Goal: Task Accomplishment & Management: Complete application form

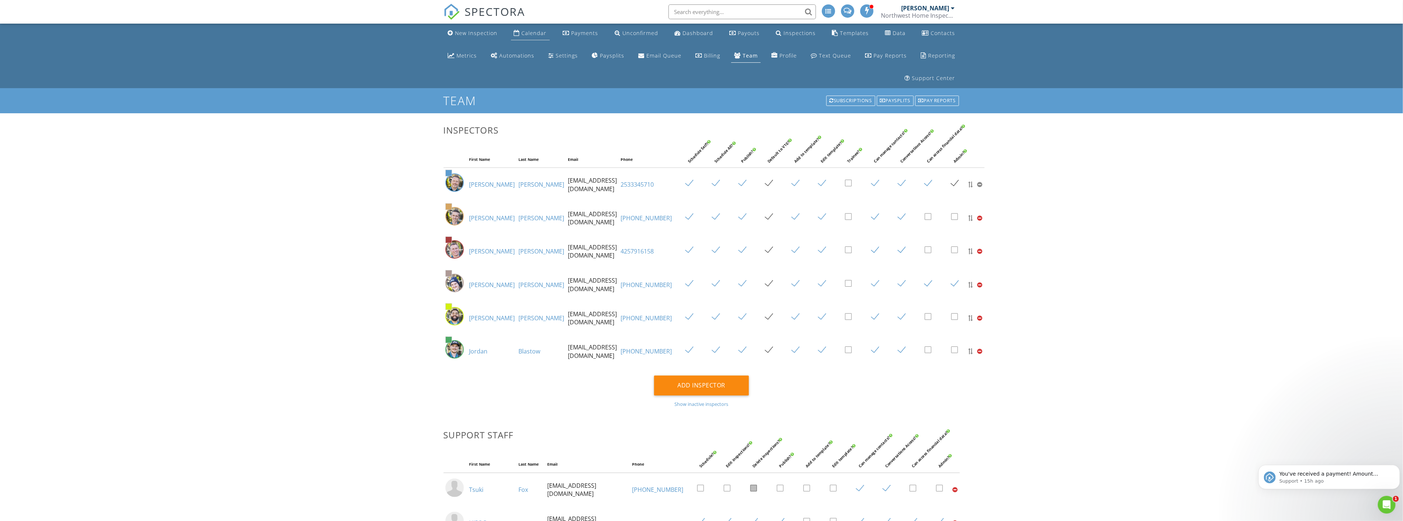
click at [522, 34] on div "Calendar" at bounding box center [534, 33] width 25 height 7
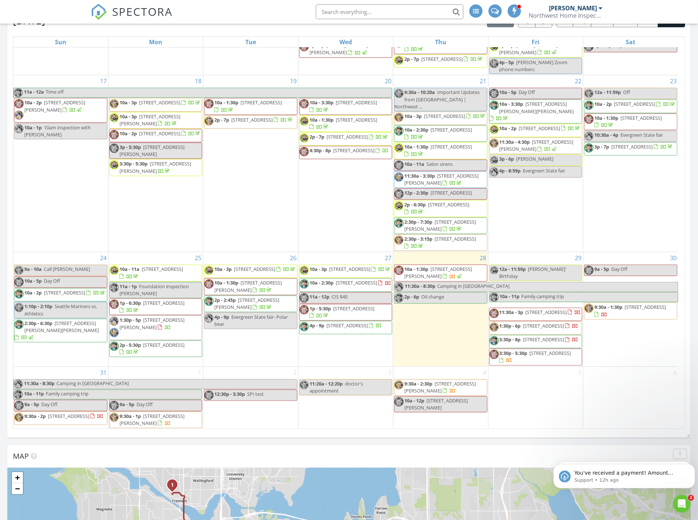
click at [340, 322] on span "516 23rd Ave E, Seattle 98112" at bounding box center [346, 325] width 41 height 7
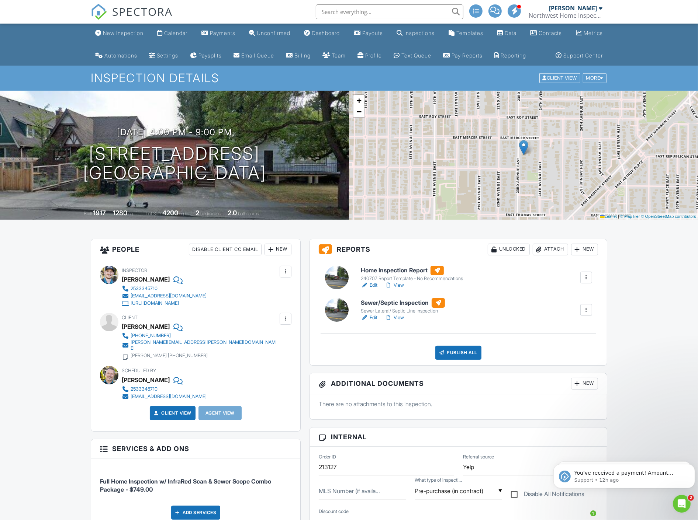
click at [400, 289] on link "View" at bounding box center [394, 285] width 19 height 7
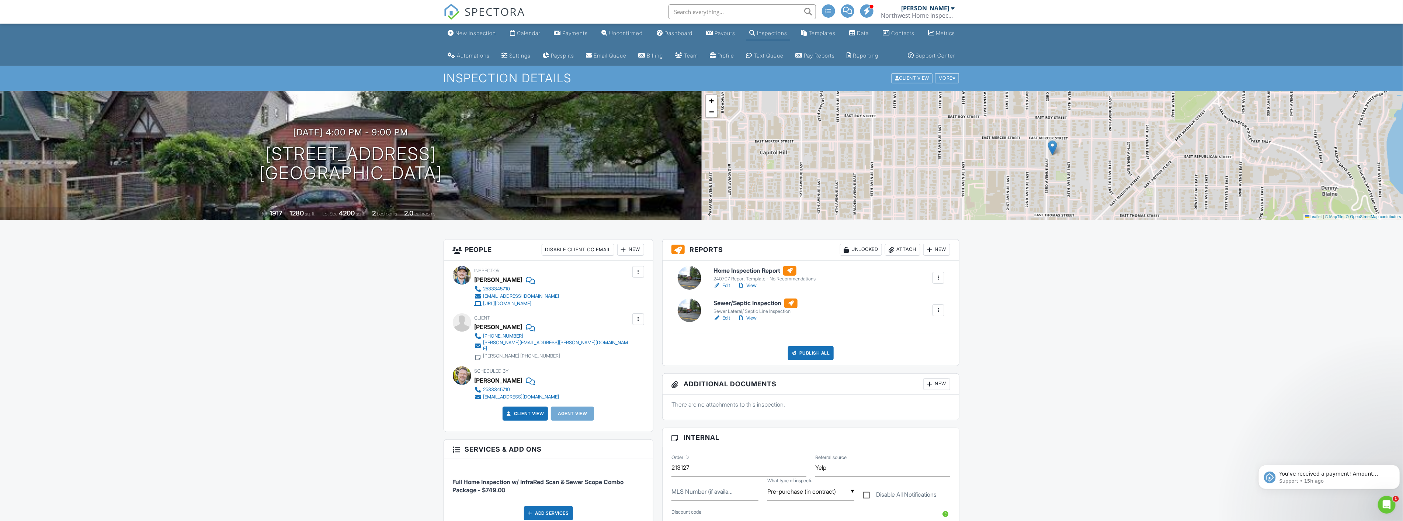
click at [755, 322] on link "View" at bounding box center [747, 317] width 19 height 7
click at [535, 34] on div "Calendar" at bounding box center [528, 33] width 23 height 6
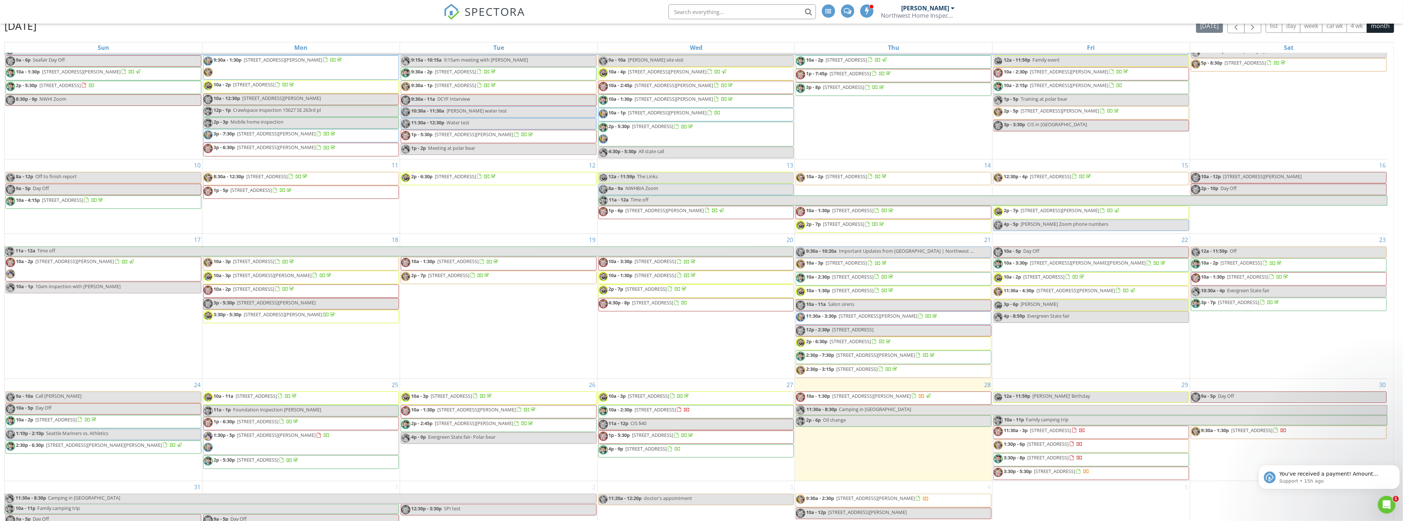
click at [681, 445] on span "4p - 9p 516 23rd Ave E, Seattle 98112" at bounding box center [640, 450] width 82 height 11
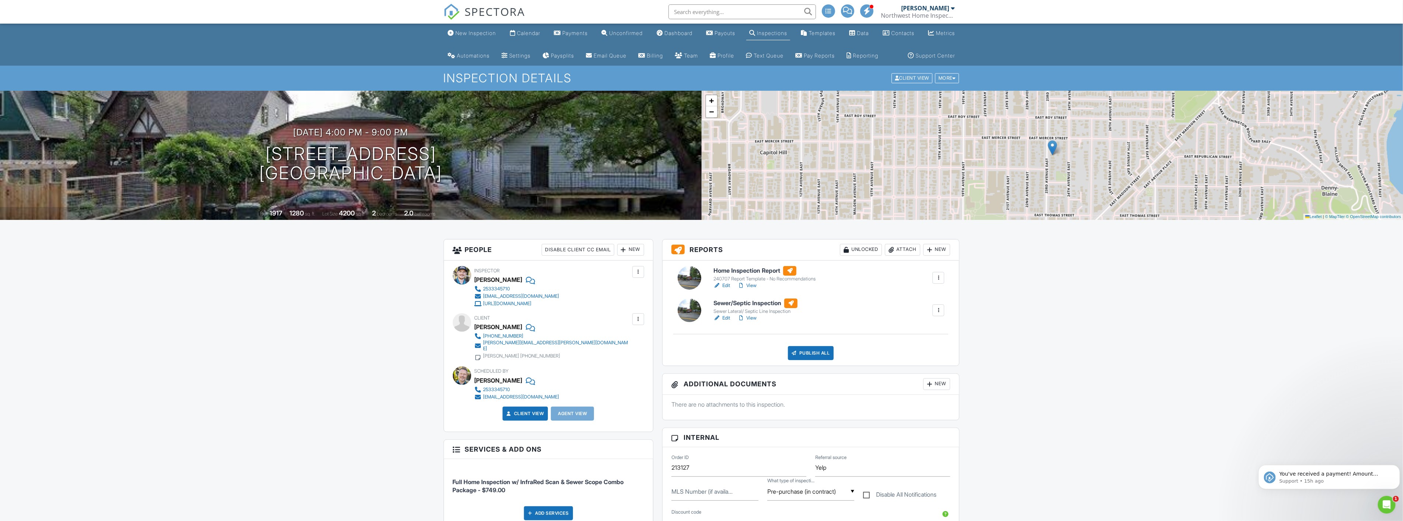
click at [752, 322] on link "View" at bounding box center [747, 317] width 19 height 7
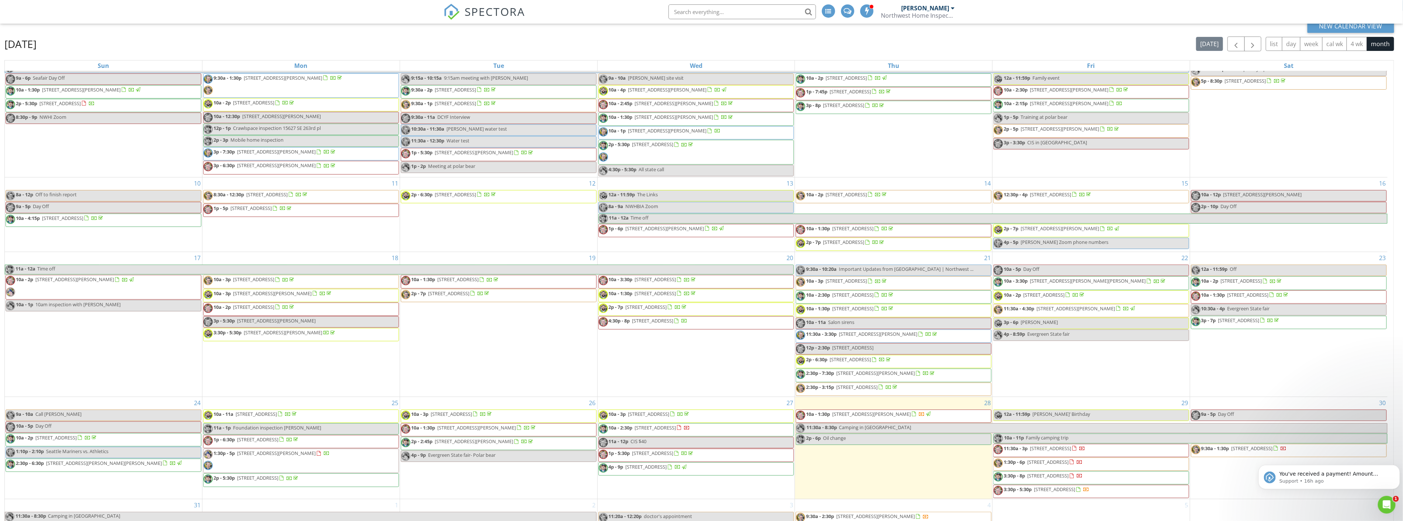
scroll to position [121, 0]
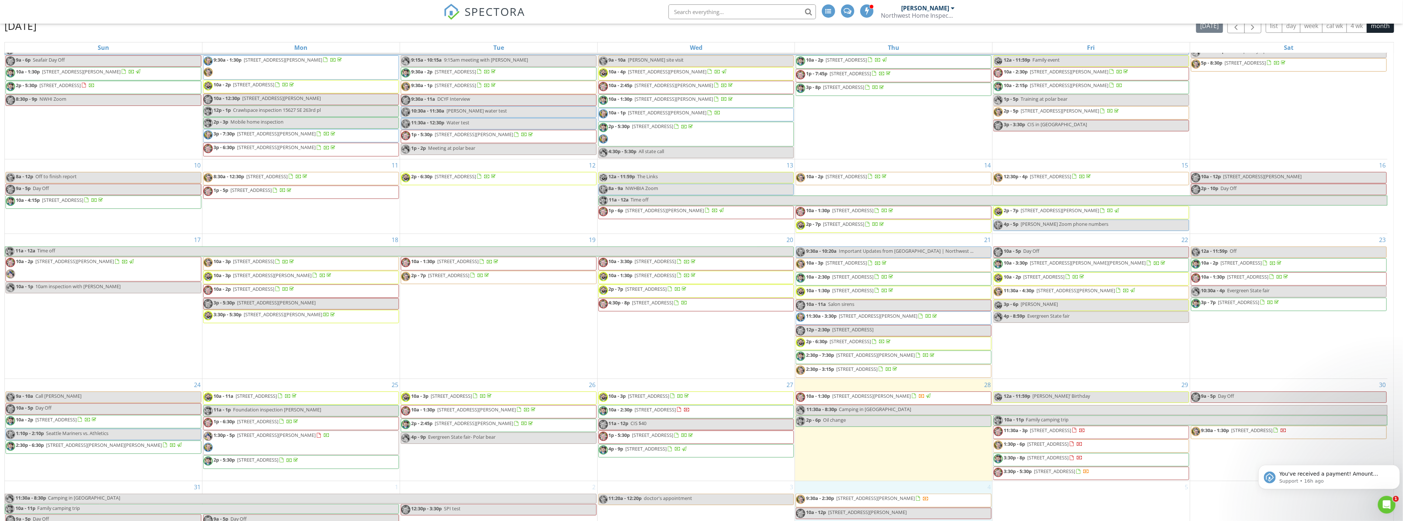
click at [850, 481] on div "4 9:30a - 2:30p 446 Eklund Ave, Hoquiam 98550 10a - 12p 5440 Leary Ave NW 227, …" at bounding box center [893, 510] width 197 height 59
click at [891, 450] on link "Inspection" at bounding box center [893, 456] width 38 height 12
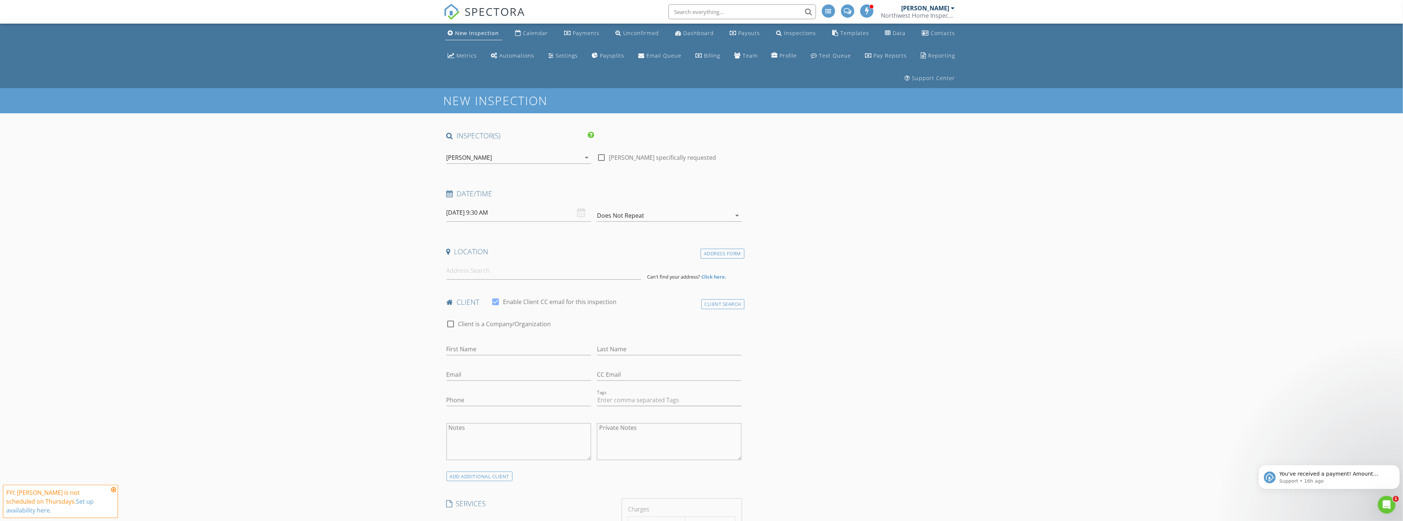
click at [537, 152] on div "[PERSON_NAME]" at bounding box center [514, 158] width 134 height 12
click at [456, 241] on div at bounding box center [457, 247] width 13 height 13
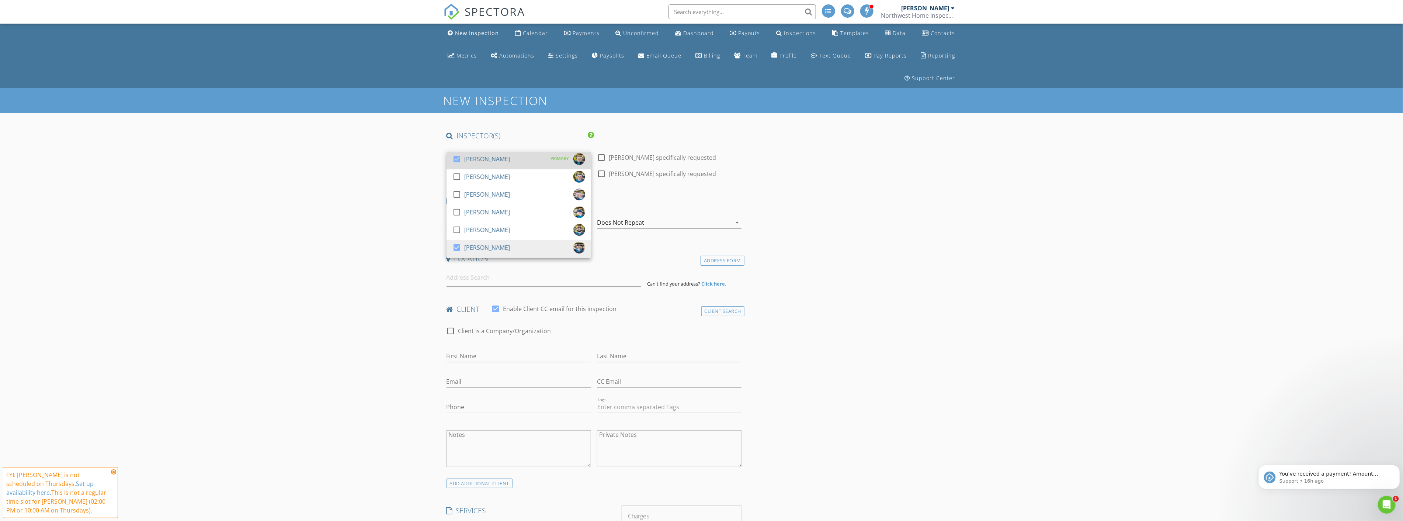
click at [458, 153] on div at bounding box center [457, 159] width 13 height 13
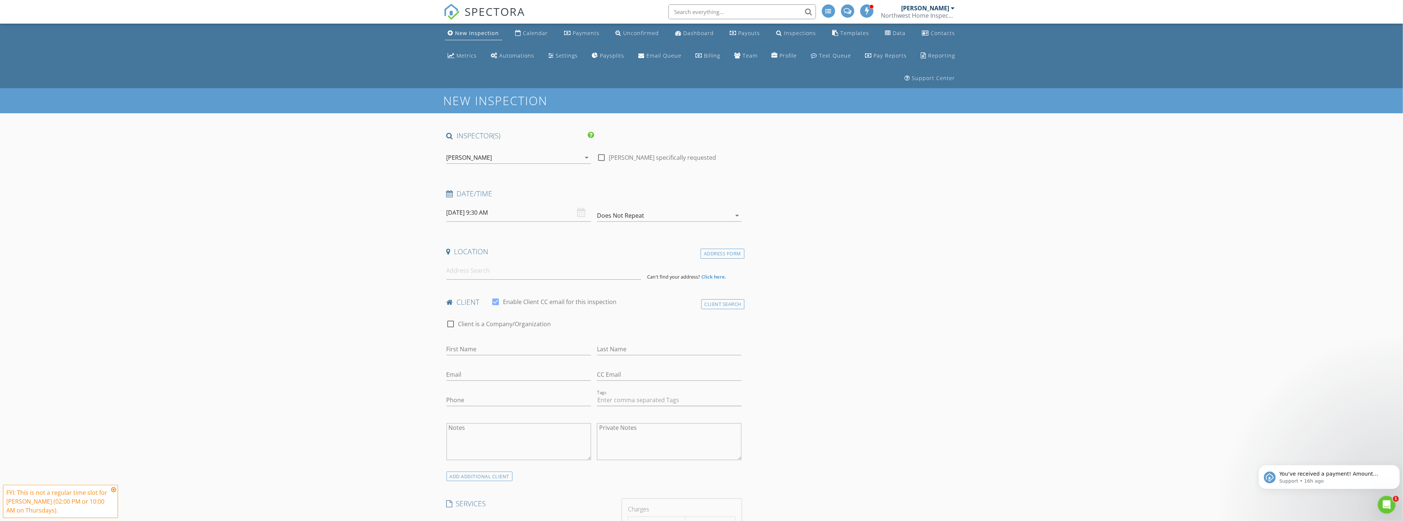
click at [519, 204] on input "09/04/2025 9:30 AM" at bounding box center [519, 213] width 145 height 18
click at [499, 204] on input "09/04/2025 9:30 AM" at bounding box center [519, 213] width 145 height 18
type input "10"
type input "09/04/2025 10:30 AM"
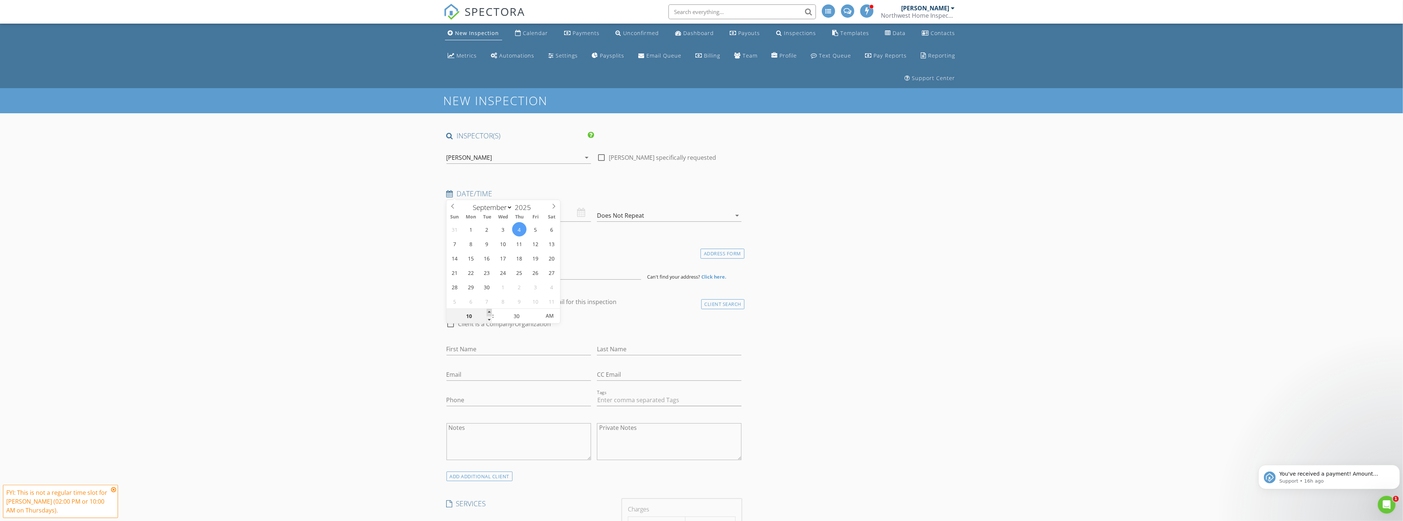
click at [491, 312] on span at bounding box center [489, 312] width 5 height 7
type input "11"
type input "09/04/2025 11:30 AM"
click at [491, 312] on span at bounding box center [489, 312] width 5 height 7
type input "12"
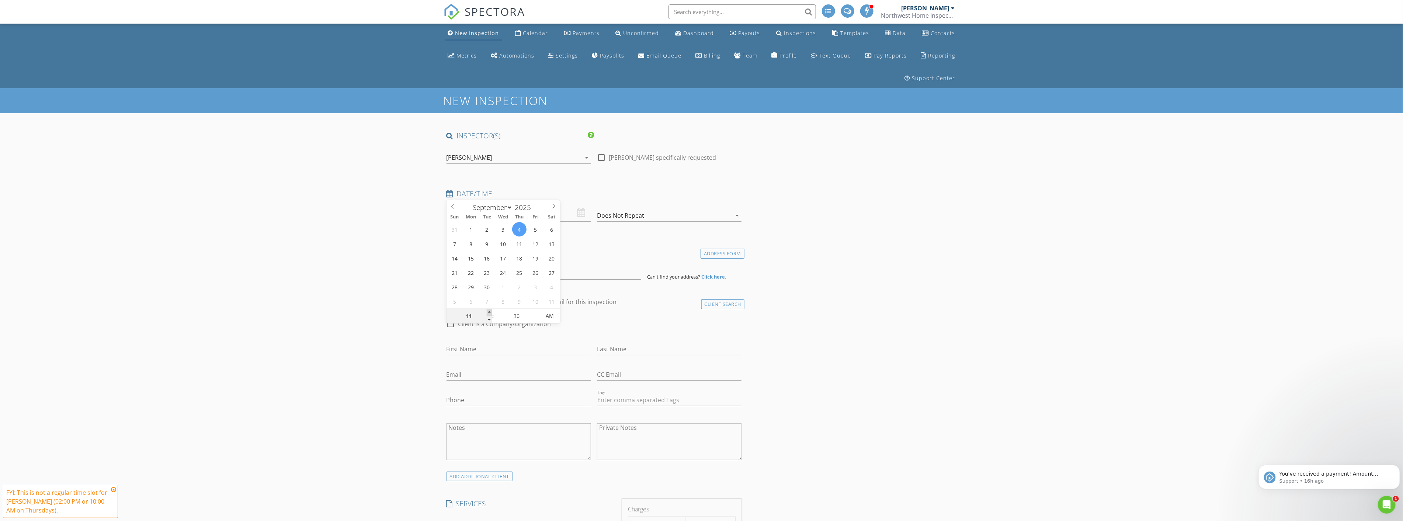
type input "09/04/2025 12:30 PM"
click at [491, 312] on span at bounding box center [489, 312] width 5 height 7
type input "01"
type input "09/04/2025 1:30 PM"
click at [491, 312] on span at bounding box center [489, 312] width 5 height 7
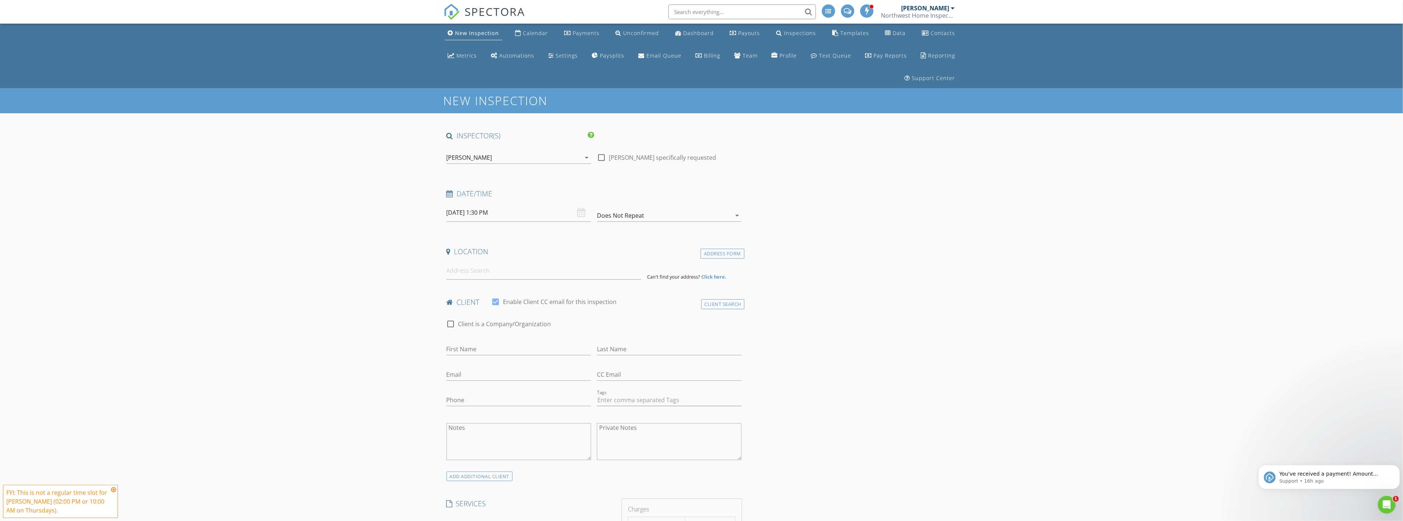
click at [481, 204] on input "09/04/2025 1:30 PM" at bounding box center [519, 213] width 145 height 18
type input "02"
type input "09/04/2025 2:30 PM"
click at [488, 311] on span at bounding box center [489, 312] width 5 height 7
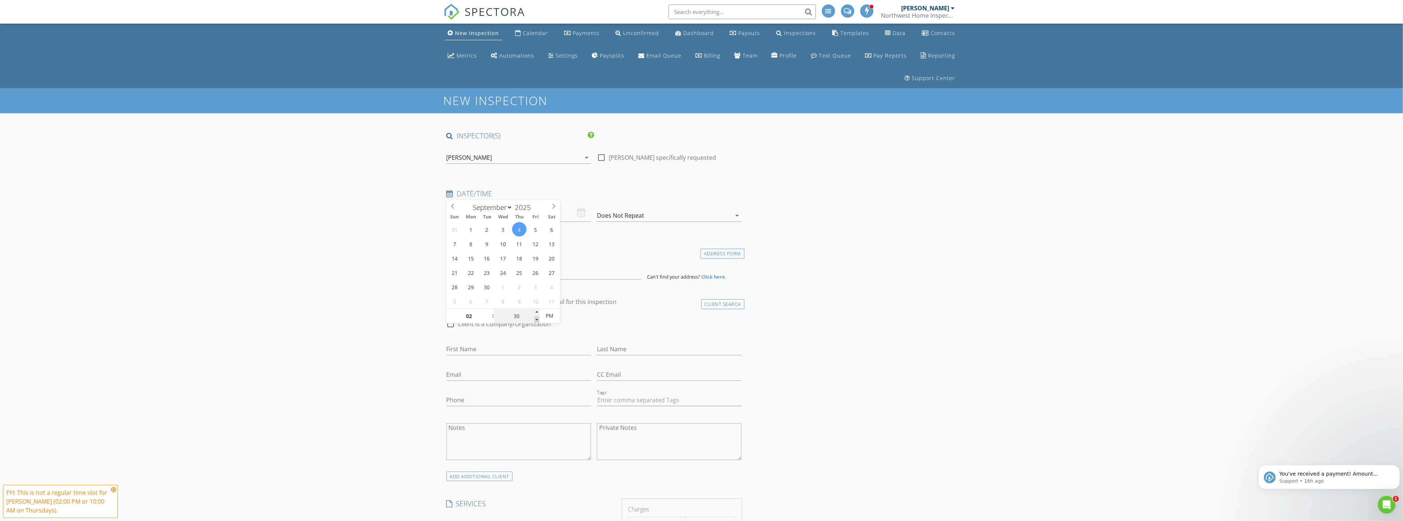
type input "25"
type input "09/04/2025 2:25 PM"
click at [537, 319] on span at bounding box center [536, 319] width 5 height 7
type input "20"
type input "09/04/2025 2:20 PM"
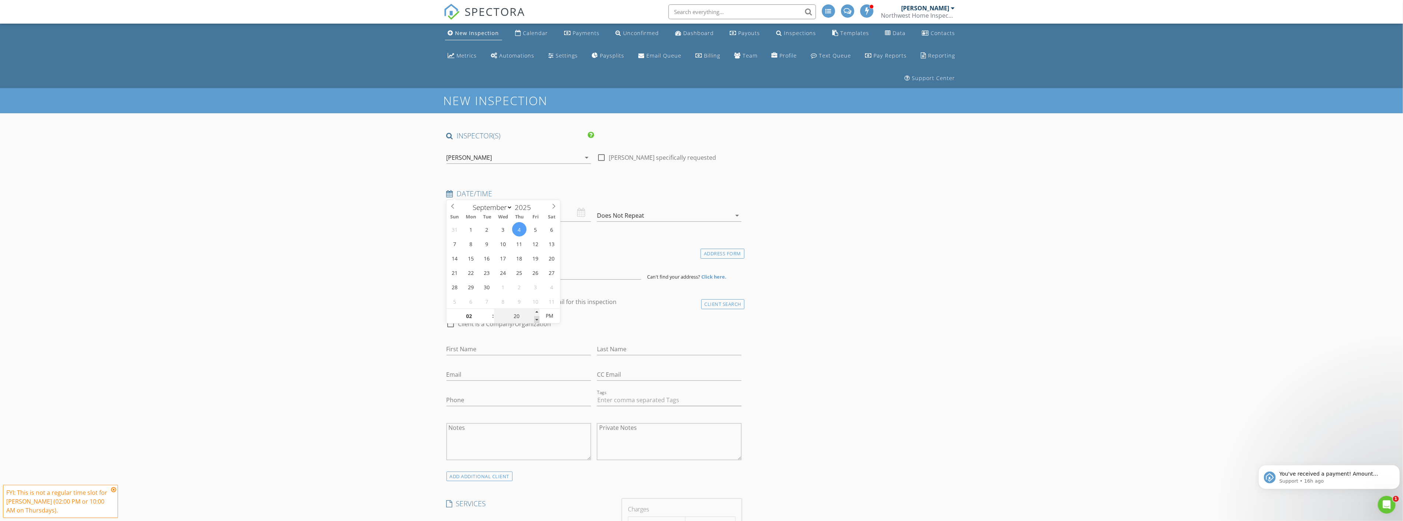
click at [537, 319] on span at bounding box center [536, 319] width 5 height 7
type input "15"
type input "09/04/2025 2:15 PM"
click at [537, 319] on span at bounding box center [536, 319] width 5 height 7
type input "10"
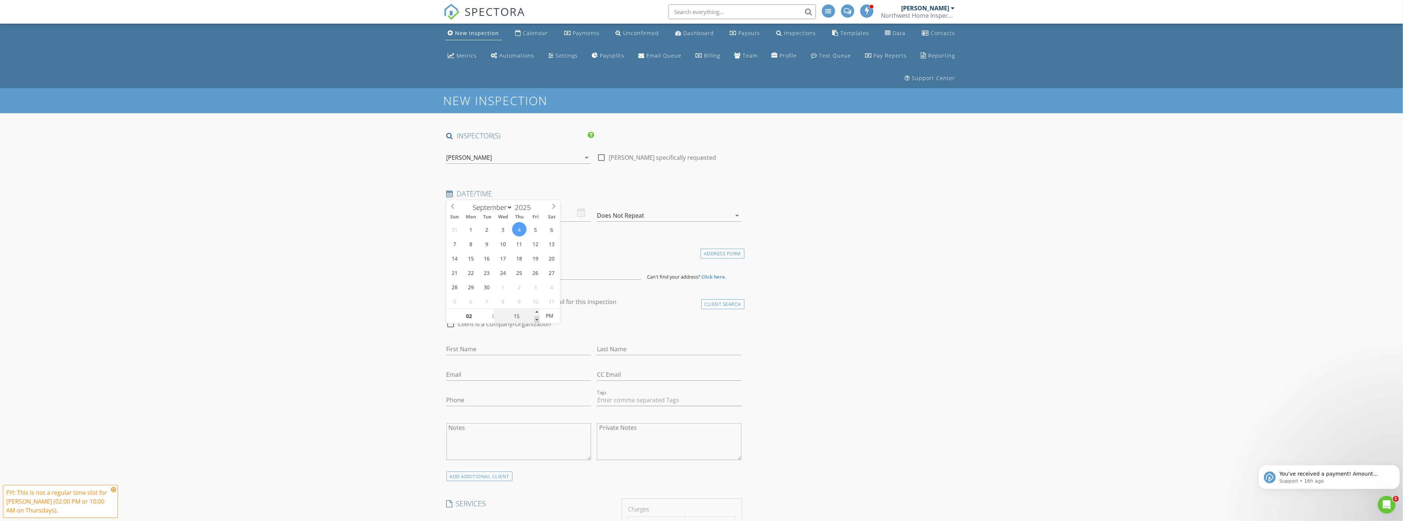
type input "09/04/2025 2:10 PM"
click at [537, 319] on span at bounding box center [536, 319] width 5 height 7
type input "05"
type input "09/04/2025 2:05 PM"
click at [537, 319] on span at bounding box center [536, 319] width 5 height 7
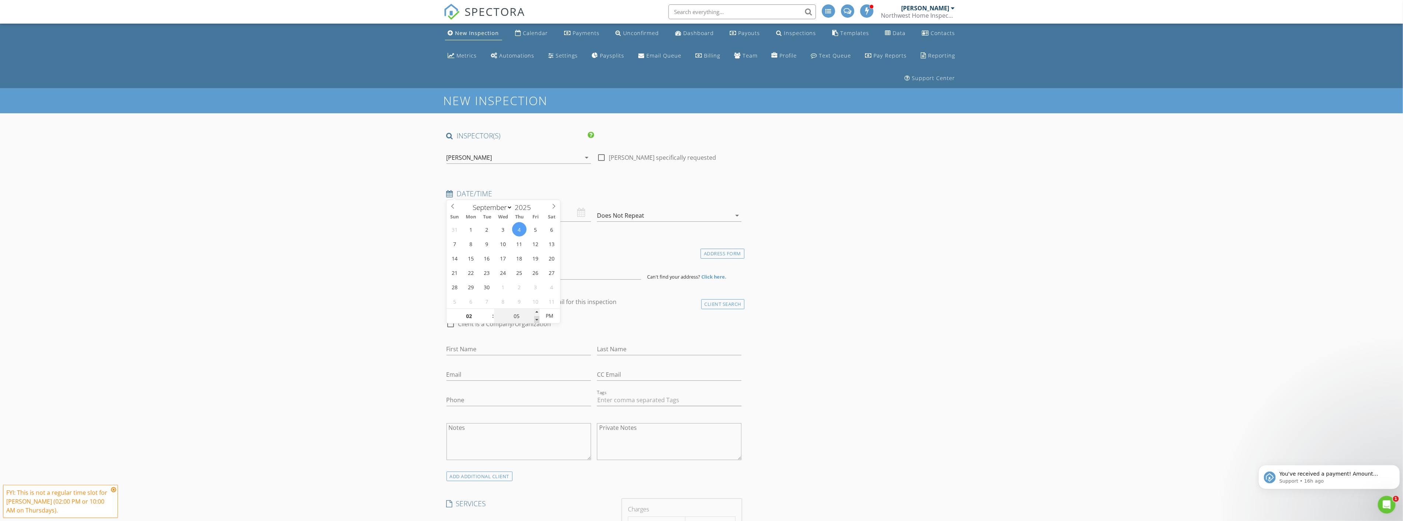
type input "00"
type input "[DATE] 2:00 PM"
click at [537, 319] on span at bounding box center [536, 319] width 5 height 7
type input "01"
type input "55"
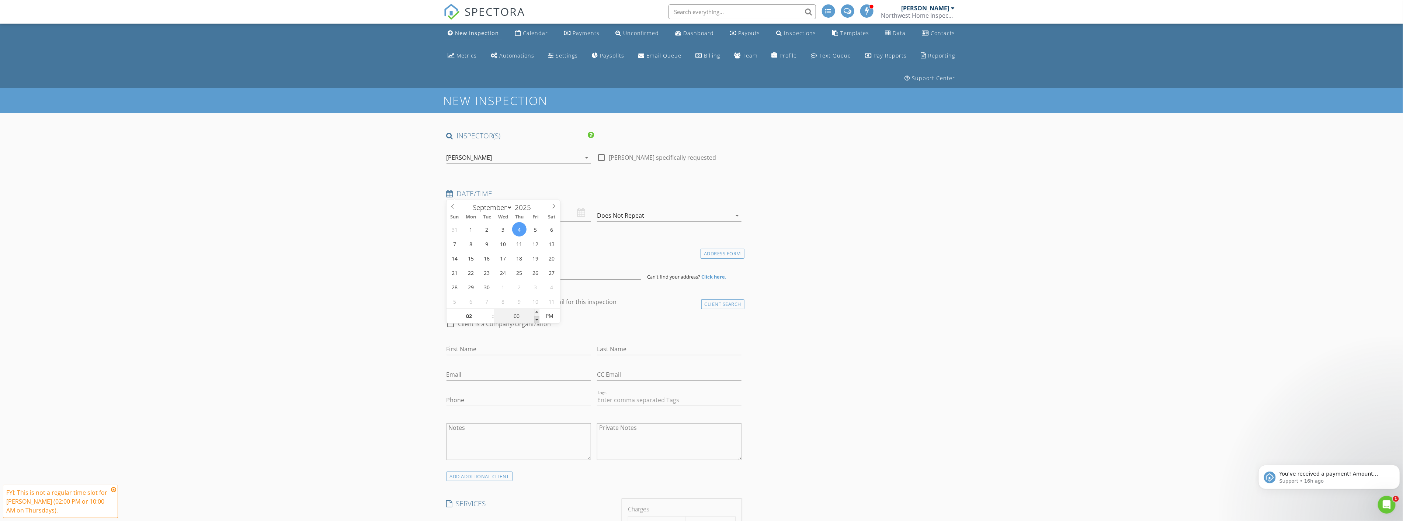
type input "09/04/2025 1:55 PM"
click at [537, 319] on span at bounding box center [536, 319] width 5 height 7
type input "50"
type input "09/04/2025 1:50 PM"
click at [537, 319] on span at bounding box center [536, 319] width 5 height 7
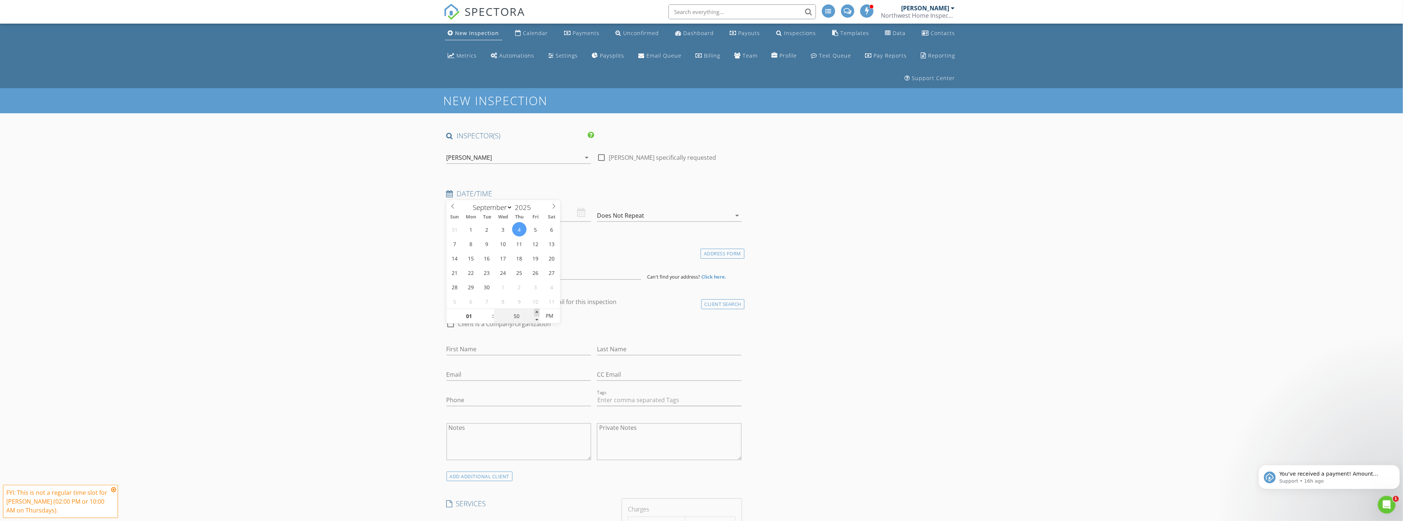
type input "55"
type input "09/04/2025 1:55 PM"
click at [538, 314] on span at bounding box center [536, 312] width 5 height 7
type input "02"
type input "00"
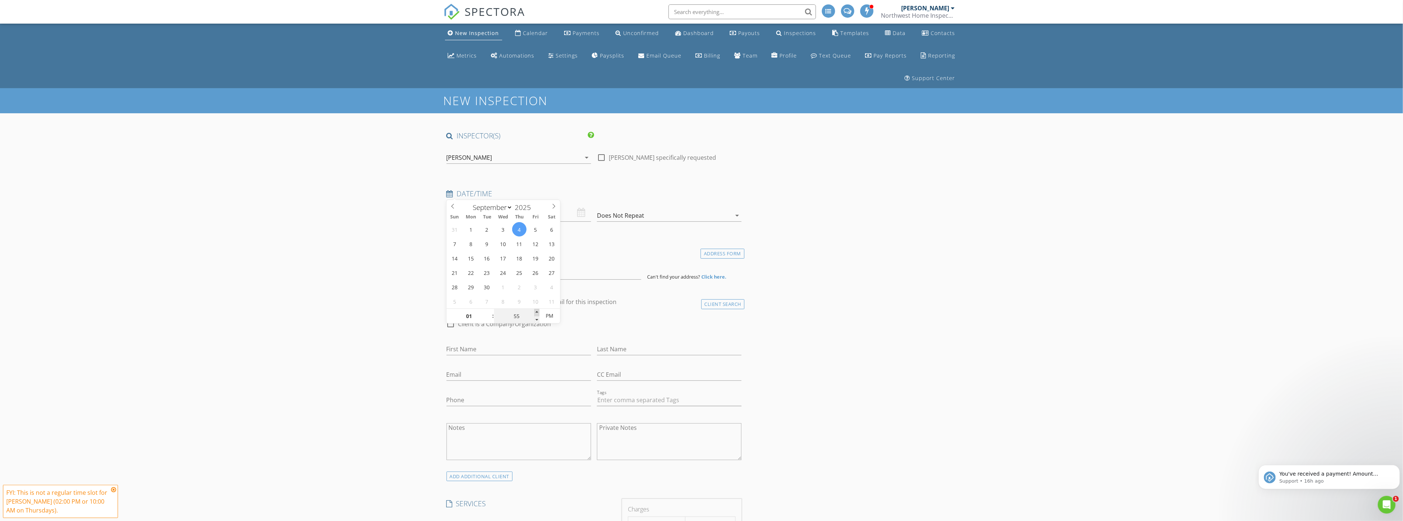
type input "[DATE] 2:00 PM"
click at [538, 314] on span at bounding box center [536, 312] width 5 height 7
click at [488, 204] on input "[DATE] 2:00 PM" at bounding box center [519, 213] width 145 height 18
type input "01"
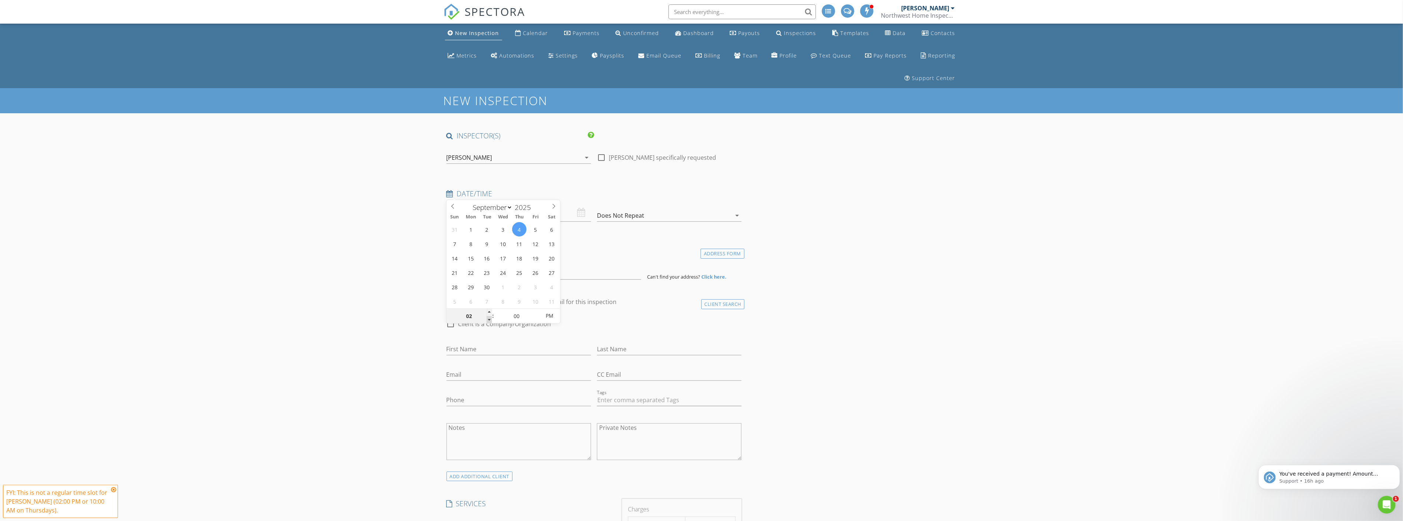
type input "[DATE] 1:00 PM"
click at [490, 319] on span at bounding box center [489, 319] width 5 height 7
click at [513, 261] on input at bounding box center [544, 270] width 195 height 18
type input "26414 14th Ave E, Spanaway, WA, USA"
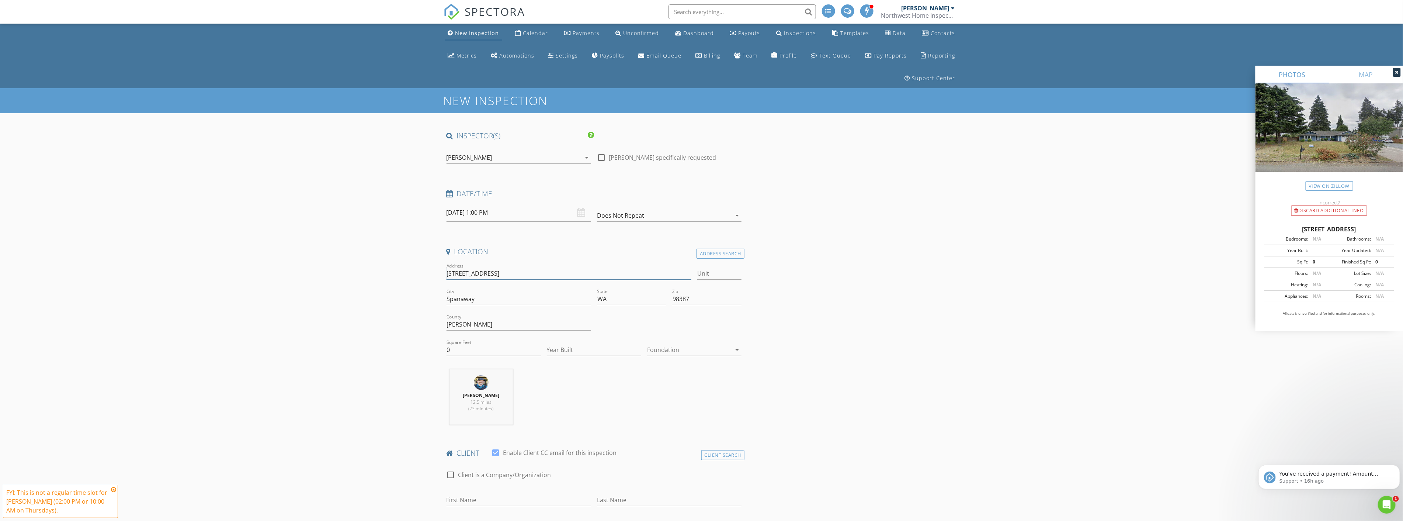
click at [468, 267] on input "26414 14th Ave E" at bounding box center [569, 273] width 245 height 12
type input "[STREET_ADDRESS]"
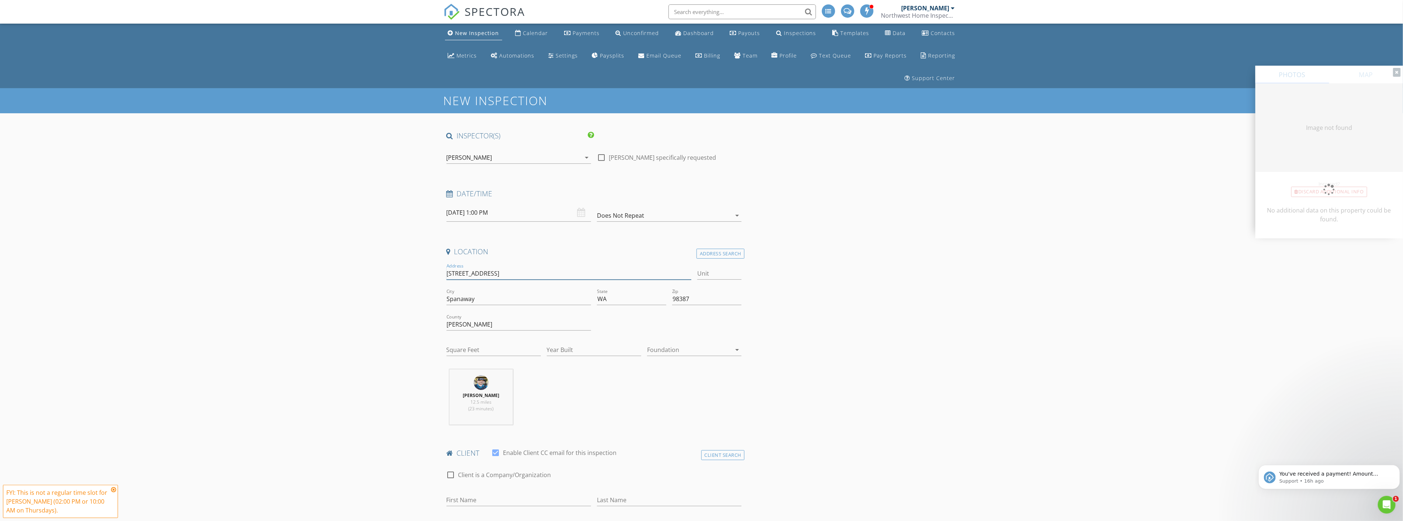
type input "2726"
type input "1988"
drag, startPoint x: 503, startPoint y: 254, endPoint x: 437, endPoint y: 258, distance: 66.5
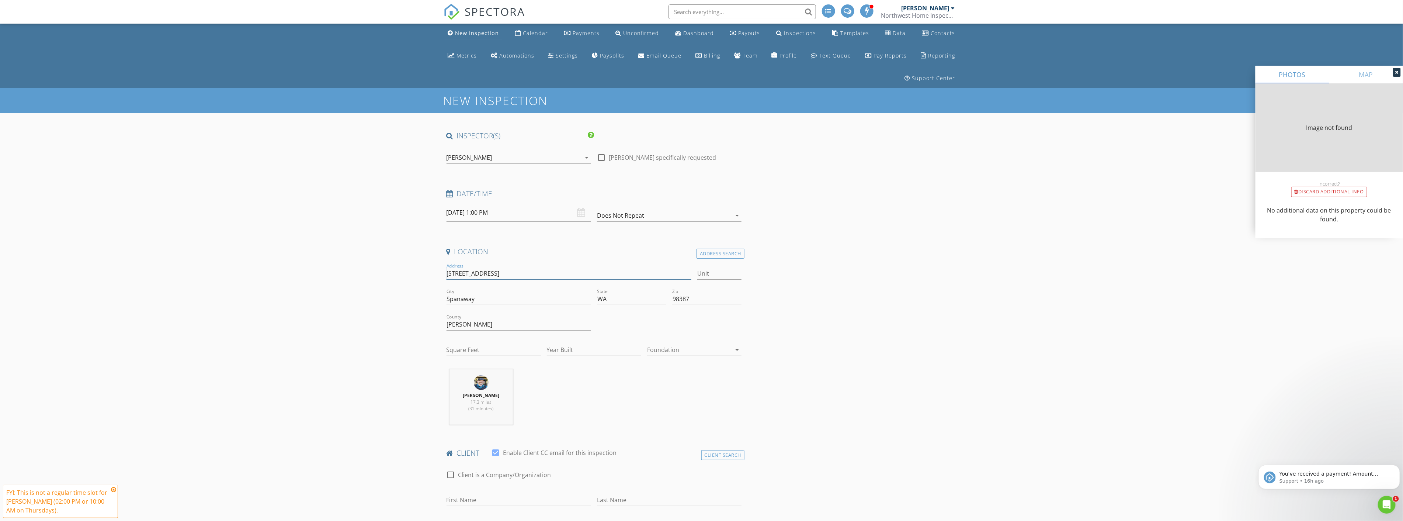
type input "2726"
type input "1988"
type input "[STREET_ADDRESS]"
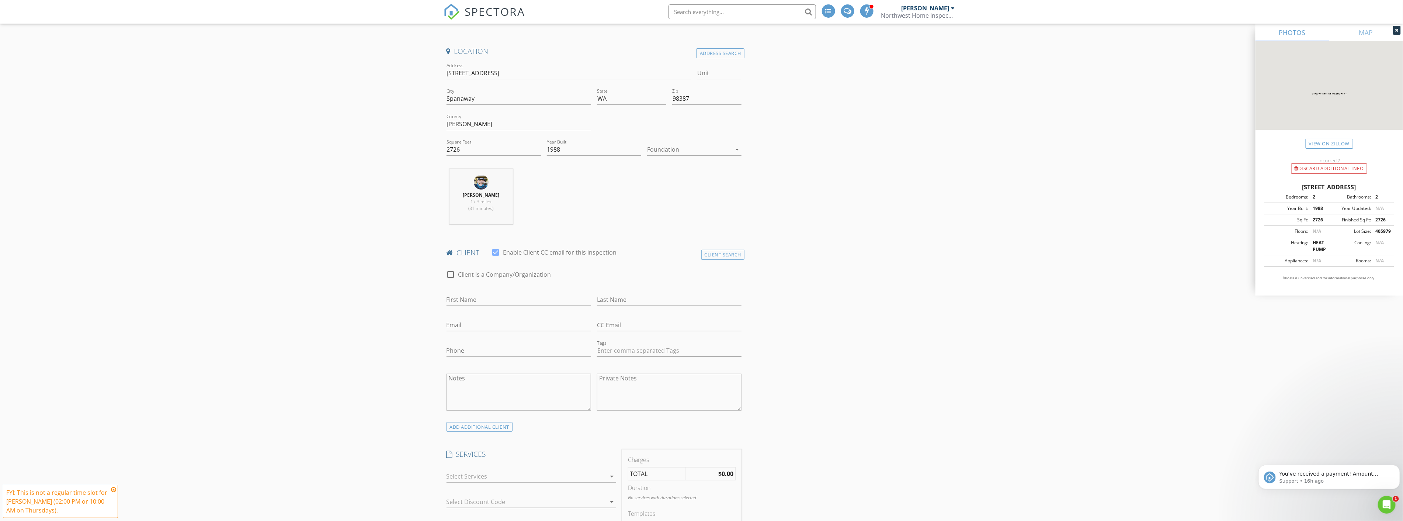
scroll to position [205, 0]
click at [492, 289] on input "First Name" at bounding box center [519, 295] width 145 height 12
type input "[PERSON_NAME]"
click at [635, 369] on textarea "Private Notes" at bounding box center [669, 387] width 145 height 37
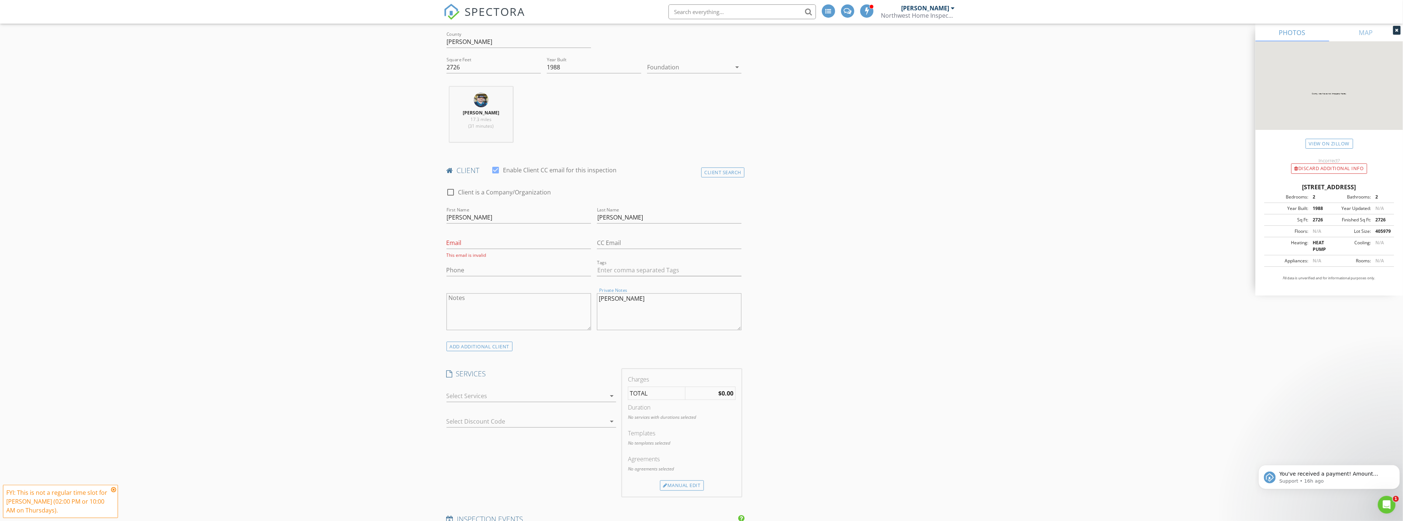
scroll to position [287, 0]
type textarea "[PERSON_NAME]"
click at [493, 337] on div "ADD ADDITIONAL client" at bounding box center [480, 342] width 66 height 10
click at [480, 233] on input "Email" at bounding box center [519, 239] width 145 height 12
type input "l"
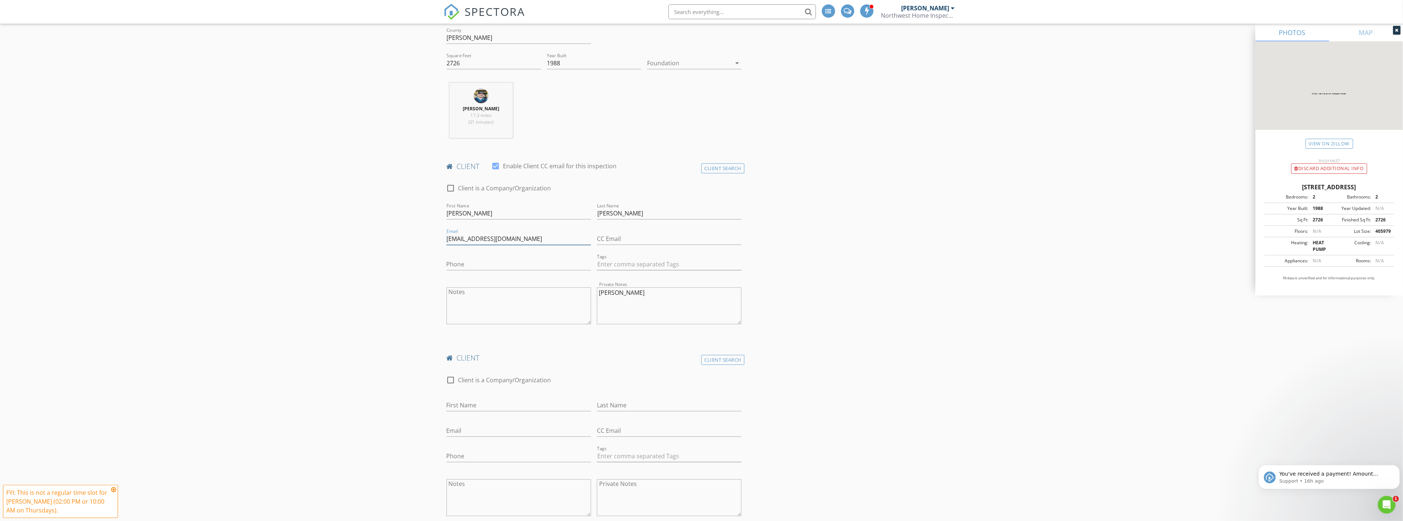
type input "[EMAIL_ADDRESS][DOMAIN_NAME]"
click at [464, 258] on input "Phone" at bounding box center [519, 264] width 145 height 12
click at [655, 287] on textarea "[PERSON_NAME]" at bounding box center [669, 305] width 145 height 37
type textarea "[PERSON_NAME] [EMAIL_ADDRESS][DOMAIN_NAME]"
click at [533, 258] on input "Phone" at bounding box center [519, 264] width 145 height 12
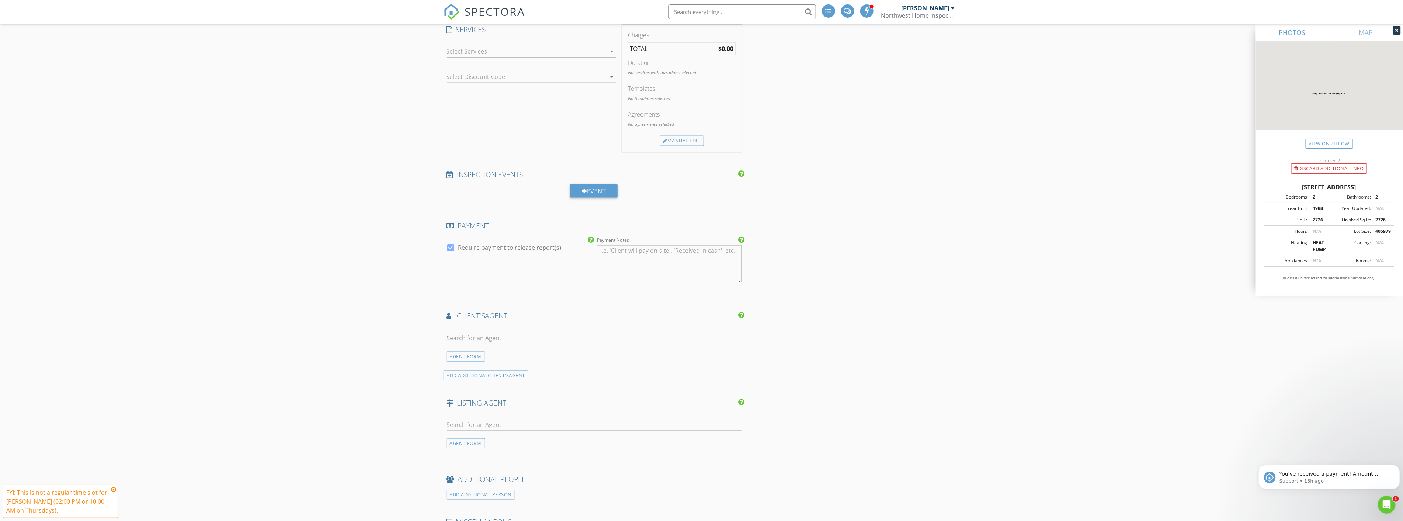
scroll to position [820, 0]
click at [500, 329] on input "text" at bounding box center [594, 335] width 295 height 12
type input "linda"
click at [544, 341] on li "Linda Solheim Windermere" at bounding box center [594, 351] width 295 height 21
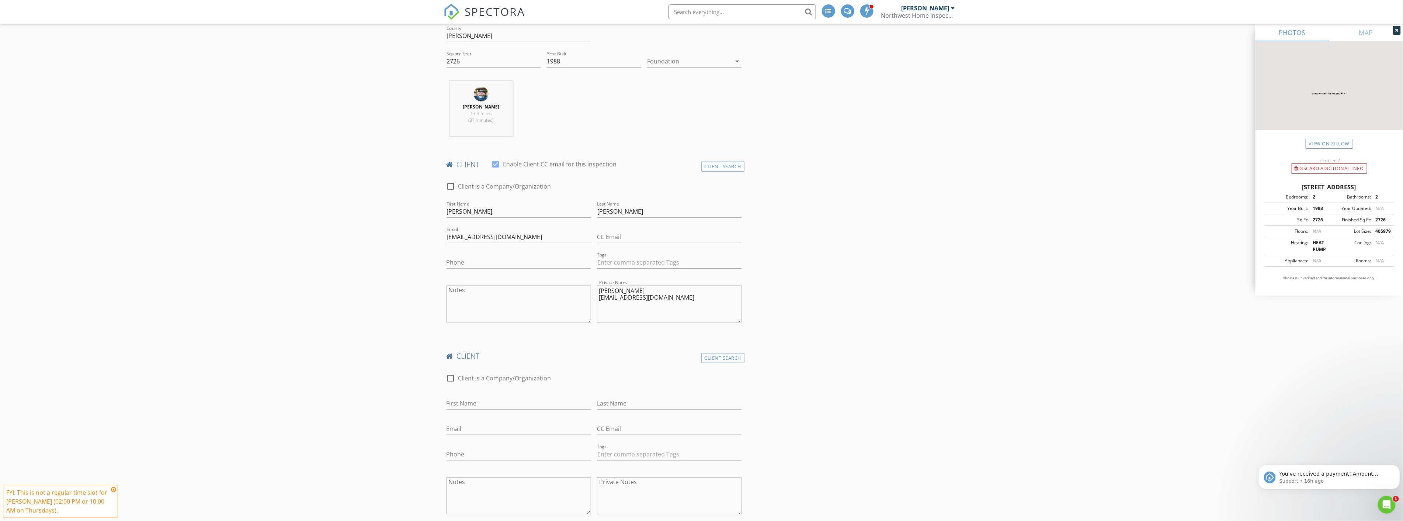
scroll to position [287, 0]
click at [489, 258] on input "Phone" at bounding box center [519, 264] width 145 height 12
type input "[PHONE_NUMBER]"
click at [544, 395] on div "First Name" at bounding box center [519, 407] width 145 height 24
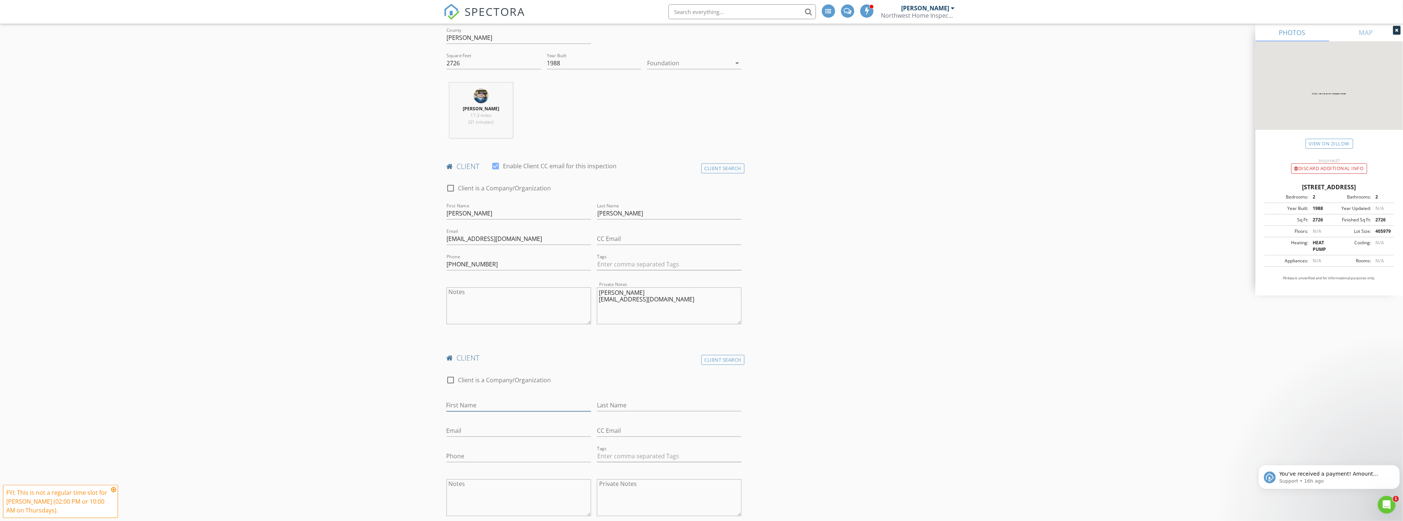
click at [540, 399] on input "First Name" at bounding box center [519, 405] width 145 height 12
type input "Phil"
type input "[PERSON_NAME]"
drag, startPoint x: 678, startPoint y: 275, endPoint x: 595, endPoint y: 277, distance: 82.3
click at [595, 278] on div "Private Notes Phil Antush philantush@gmail.com" at bounding box center [669, 307] width 150 height 58
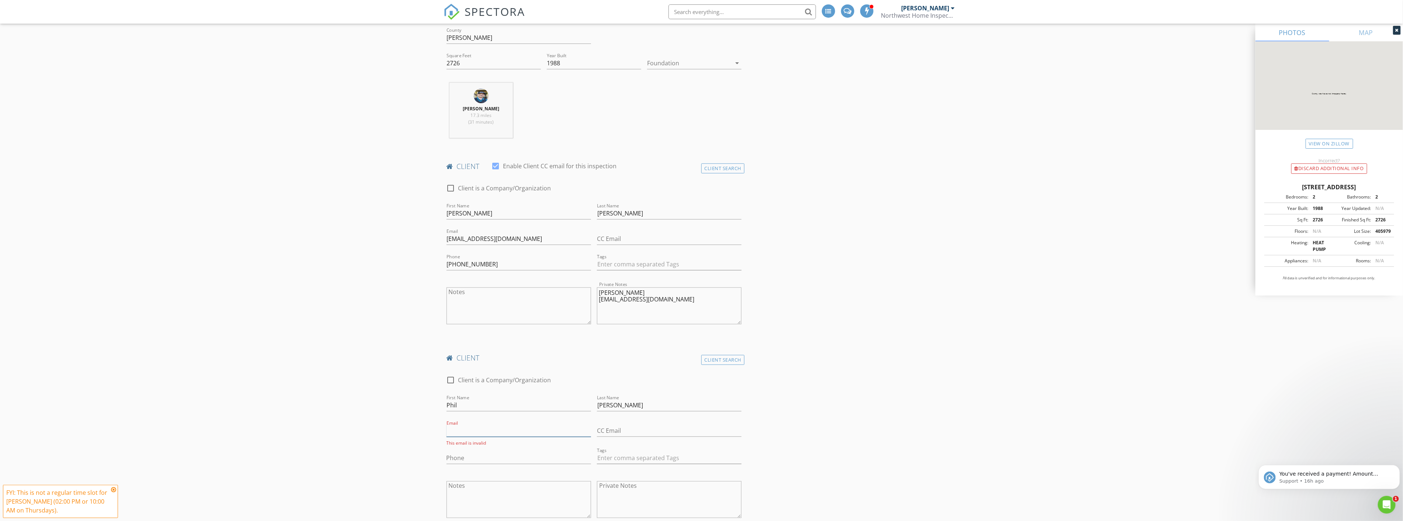
click at [468, 425] on input "Email" at bounding box center [519, 431] width 145 height 12
paste input "[EMAIL_ADDRESS][DOMAIN_NAME]"
type input "[EMAIL_ADDRESS][DOMAIN_NAME]"
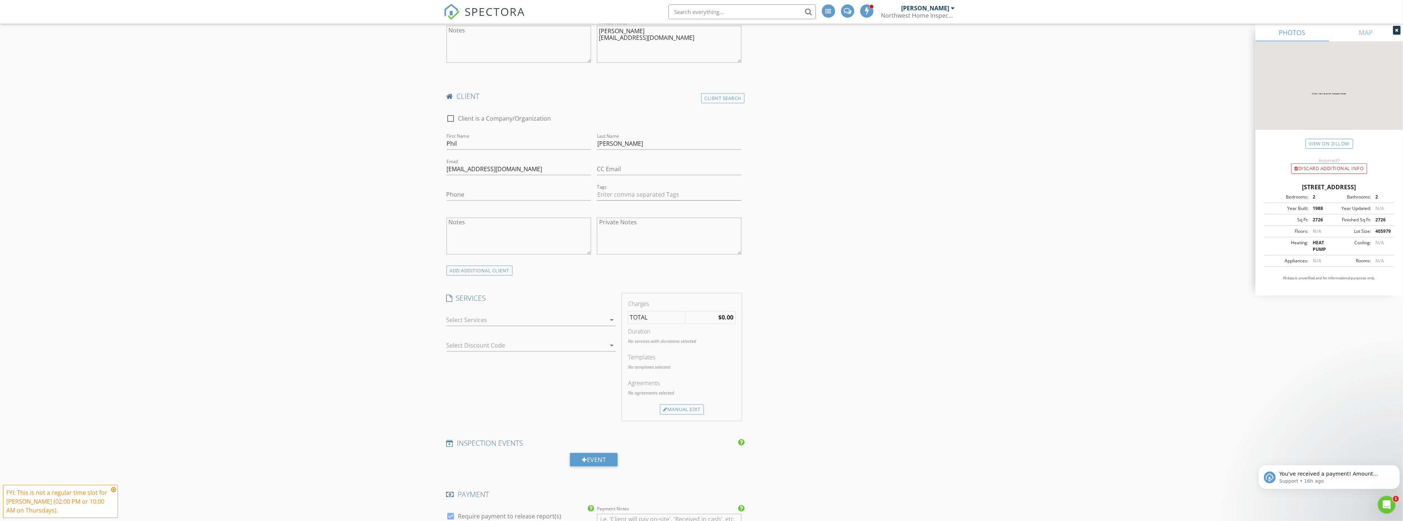
scroll to position [574, 0]
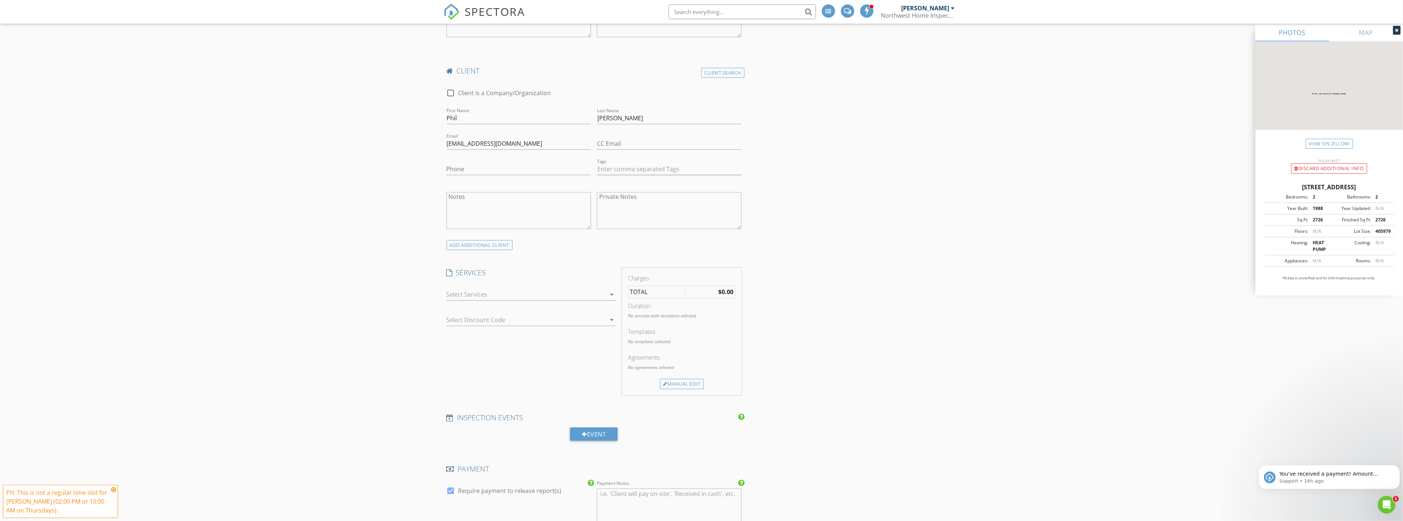
click at [511, 288] on div at bounding box center [526, 294] width 159 height 12
click at [499, 300] on div "Premium Home Inspection Service w/ Thermal Scan, Moisture Scan, Same Day Report…" at bounding box center [538, 306] width 143 height 12
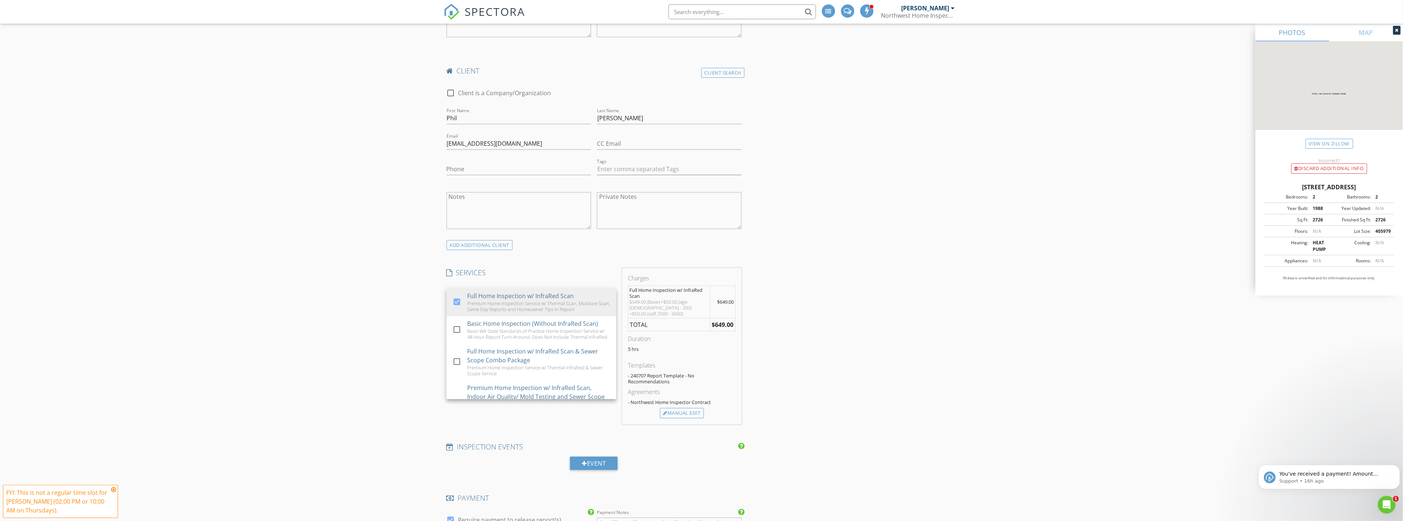
click at [336, 256] on div "New Inspection INSPECTOR(S) check_box_outline_blank Jesse Weaver check_box_outl…" at bounding box center [701, 384] width 1403 height 1739
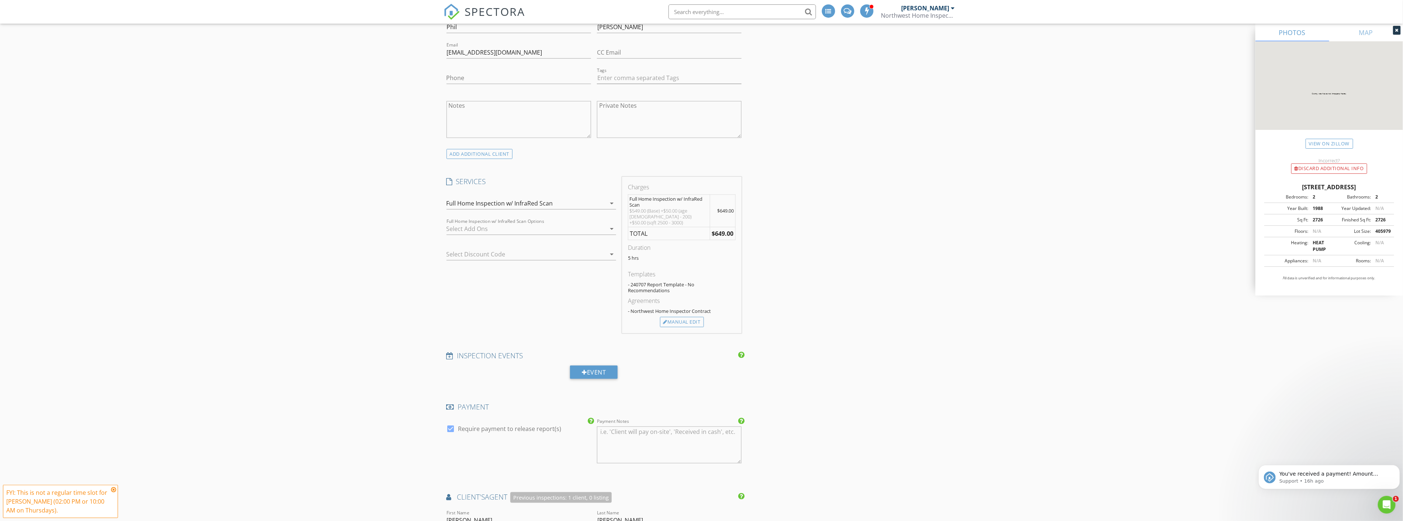
scroll to position [614, 0]
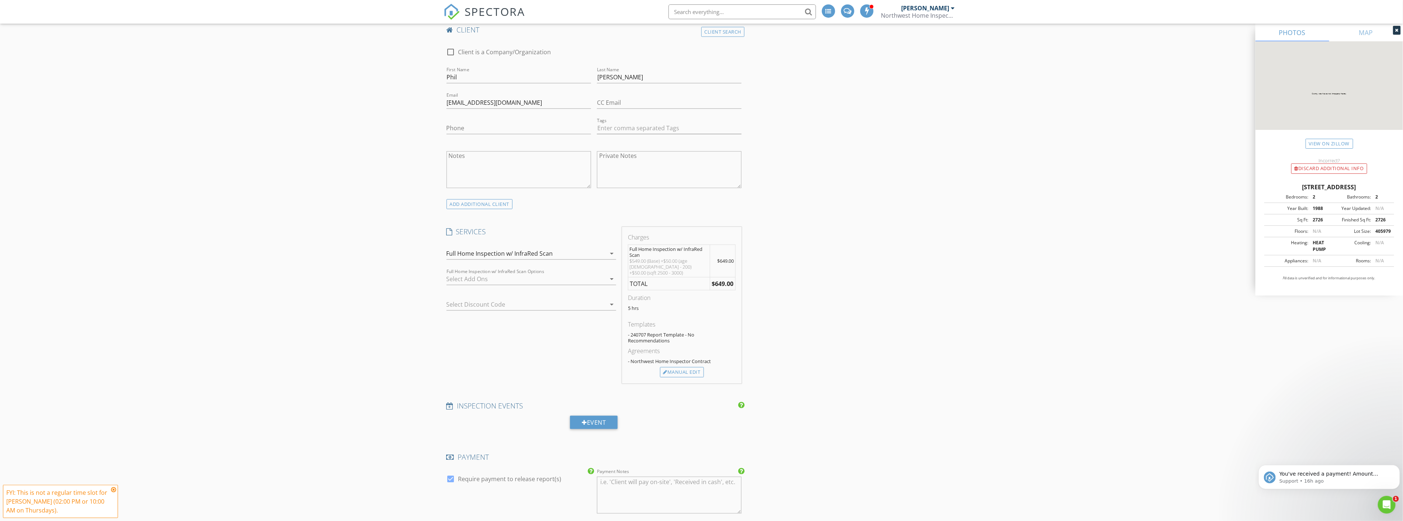
click at [574, 273] on div at bounding box center [526, 279] width 159 height 12
click at [510, 339] on div "Detached Shop Inspection" at bounding box center [503, 343] width 73 height 9
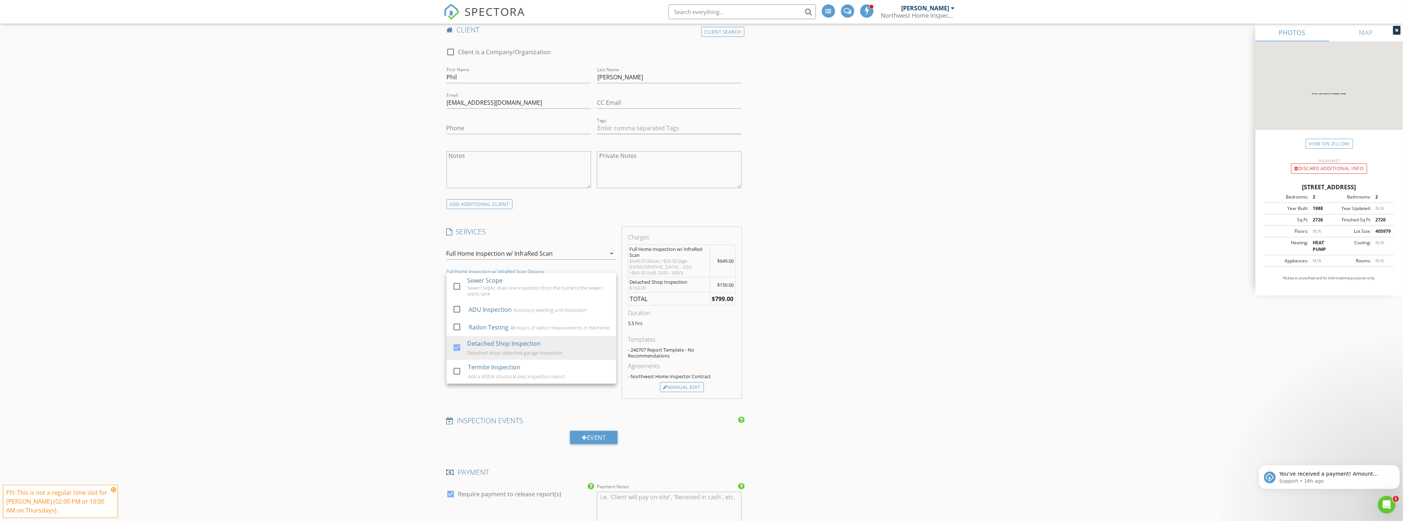
click at [815, 308] on div "INSPECTOR(S) check_box_outline_blank Jesse Weaver check_box_outline_blank Grego…" at bounding box center [702, 363] width 516 height 1694
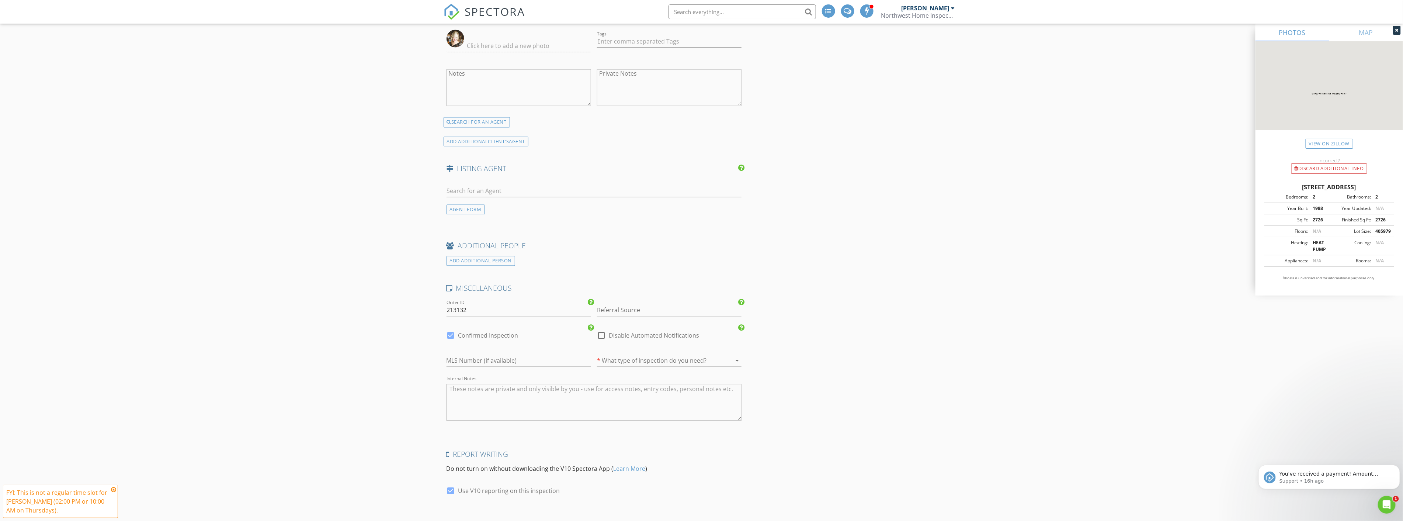
scroll to position [1253, 0]
click at [679, 336] on div at bounding box center [659, 342] width 124 height 12
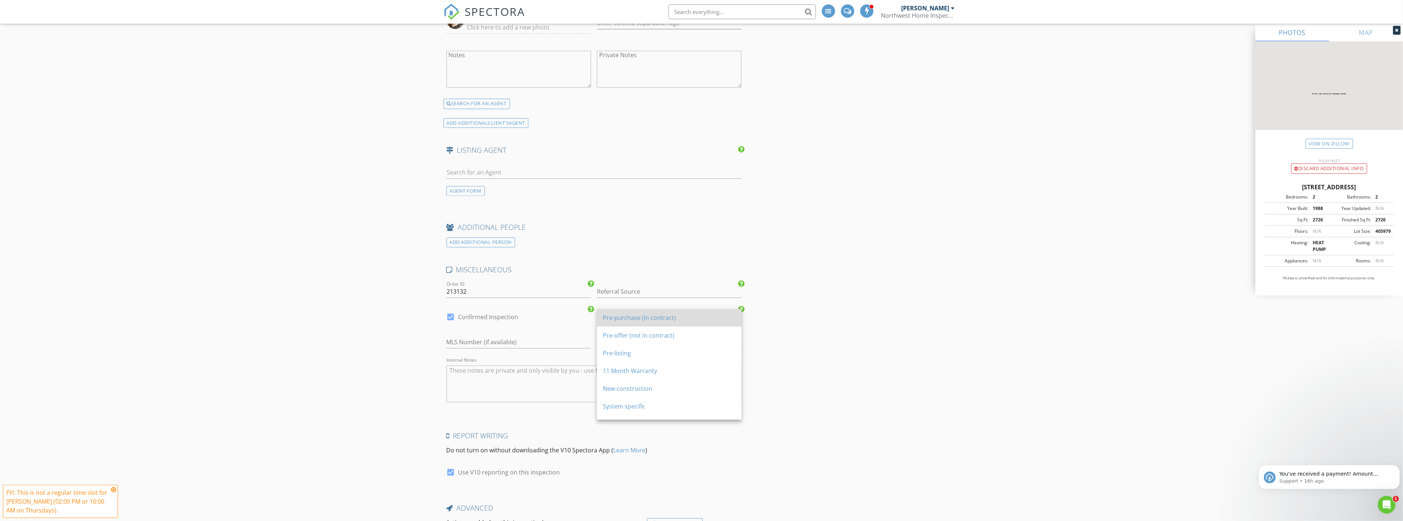
click at [656, 321] on div "Pre-purchase (in contract)" at bounding box center [669, 317] width 133 height 9
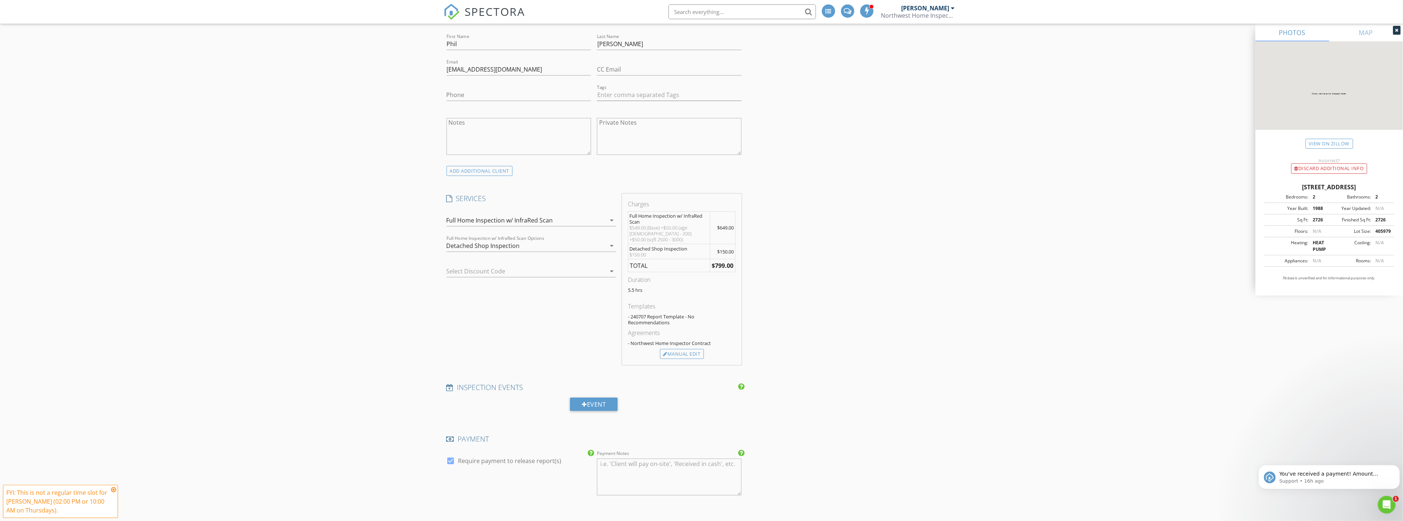
scroll to position [638, 0]
click at [580, 249] on div "Detached Shop Inspection" at bounding box center [526, 255] width 159 height 12
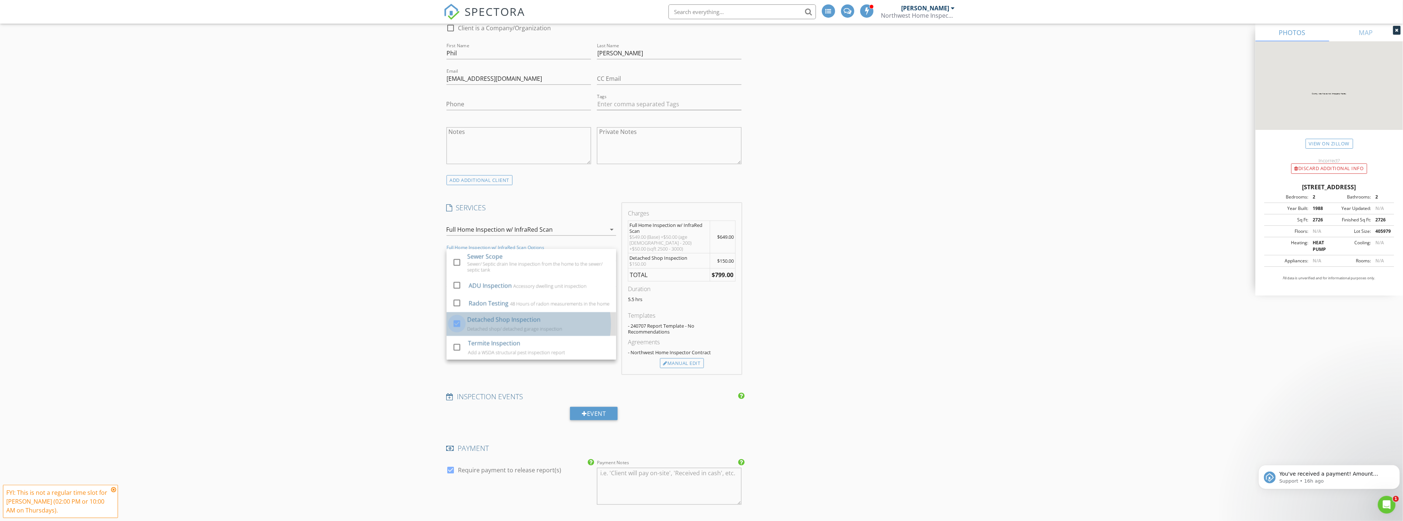
click at [453, 317] on div at bounding box center [457, 323] width 13 height 13
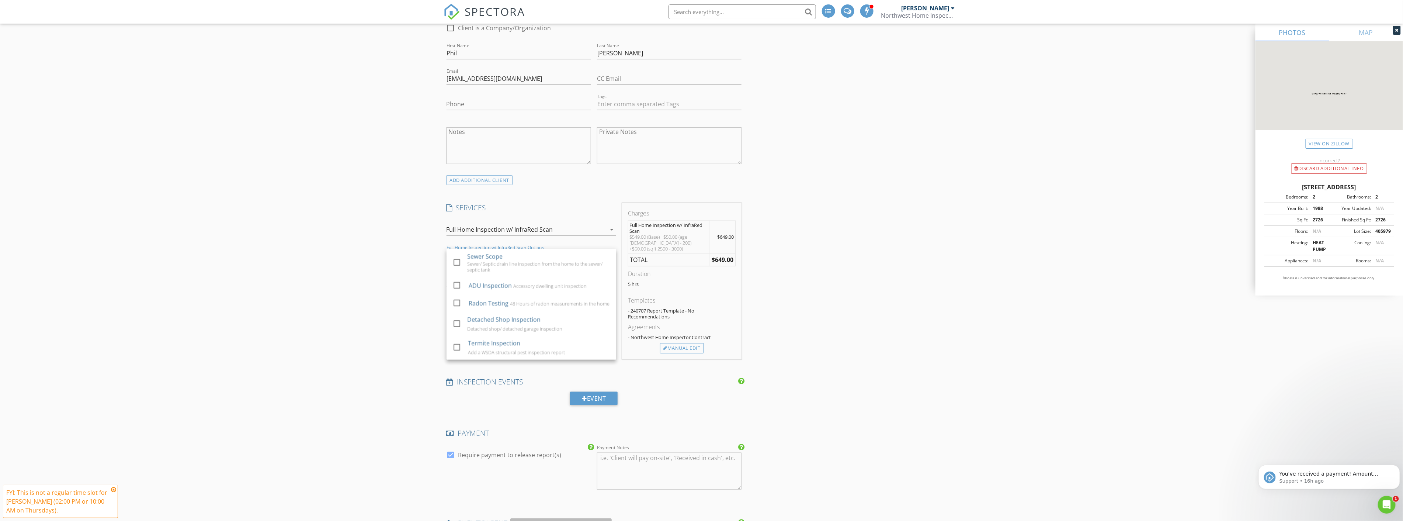
click at [380, 281] on div "New Inspection INSPECTOR(S) check_box_outline_blank Jesse Weaver check_box_outl…" at bounding box center [701, 319] width 1403 height 1739
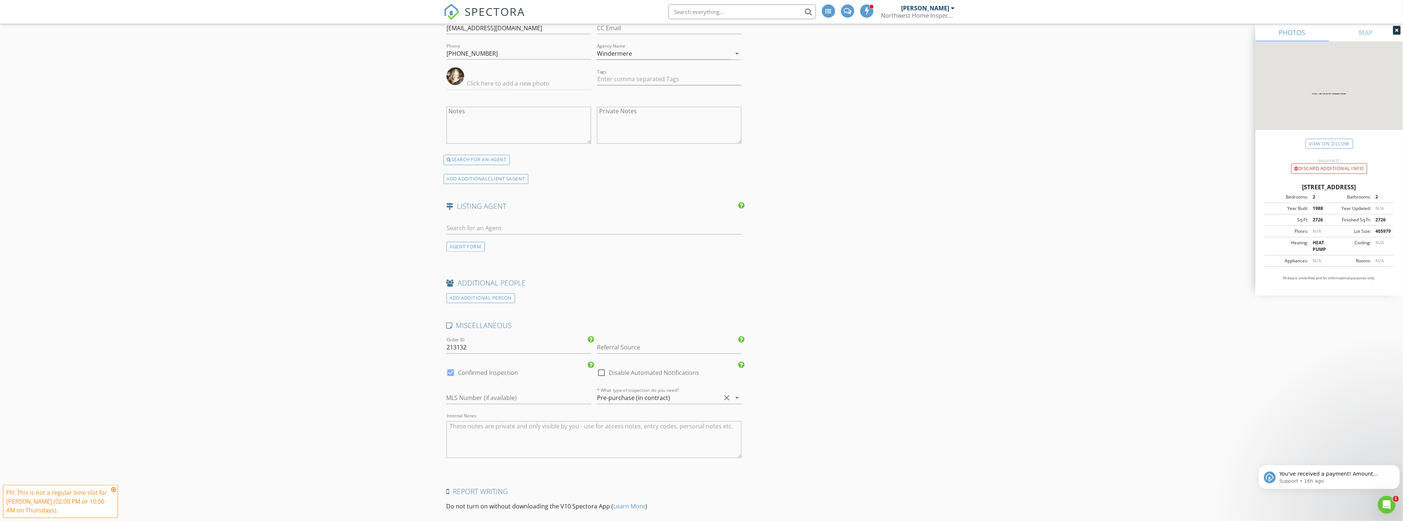
scroll to position [1212, 0]
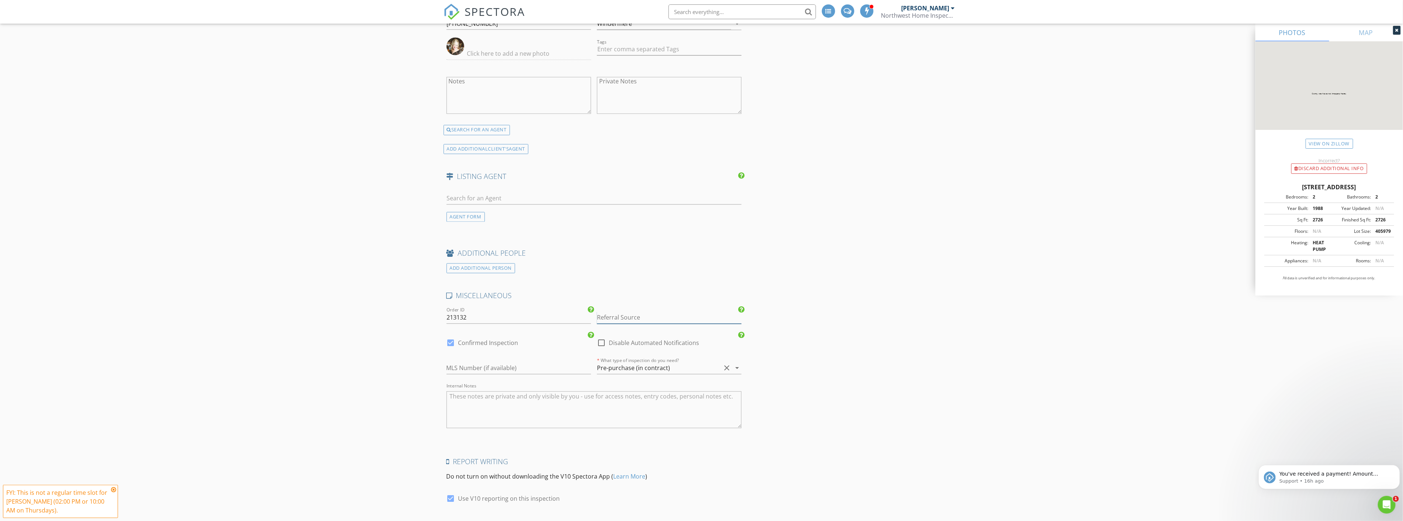
click at [655, 312] on input "Referral Source" at bounding box center [669, 318] width 145 height 12
click at [632, 399] on div "Word of Mouth" at bounding box center [669, 406] width 144 height 15
type input "Word of Mouth"
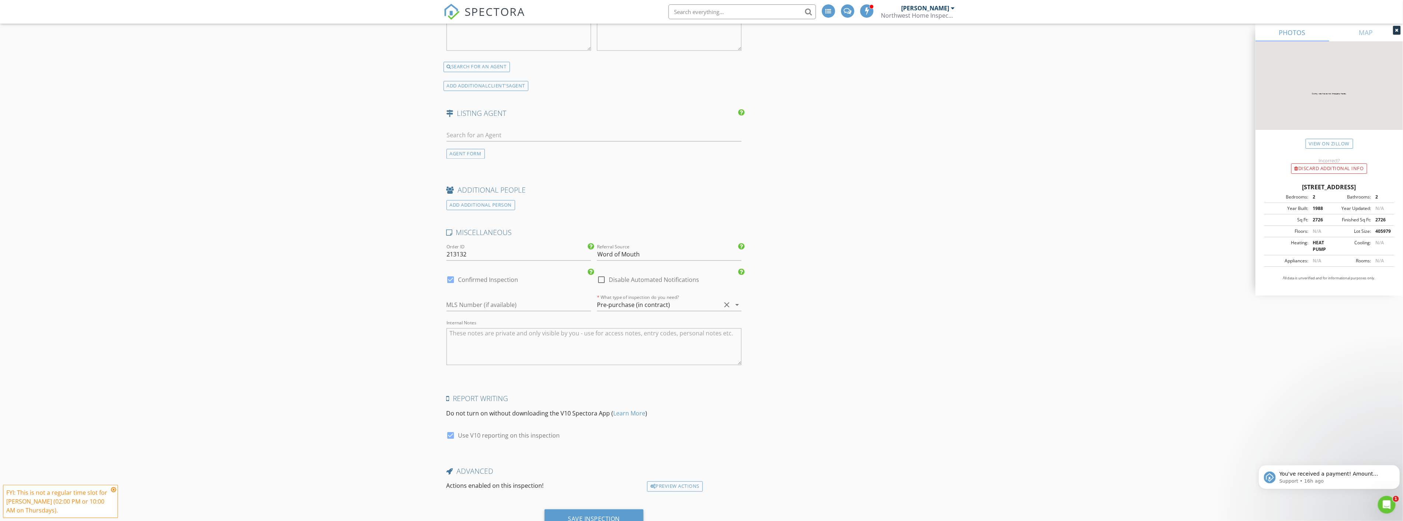
scroll to position [1279, 0]
click at [618, 512] on div "Save Inspection" at bounding box center [594, 515] width 52 height 7
